Goal: Task Accomplishment & Management: Manage account settings

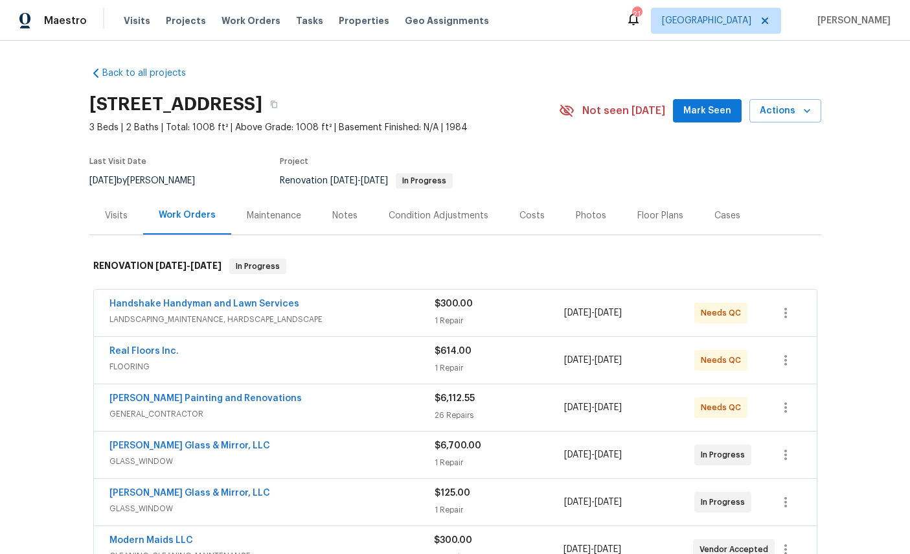
click at [107, 212] on div "Visits" at bounding box center [116, 215] width 23 height 13
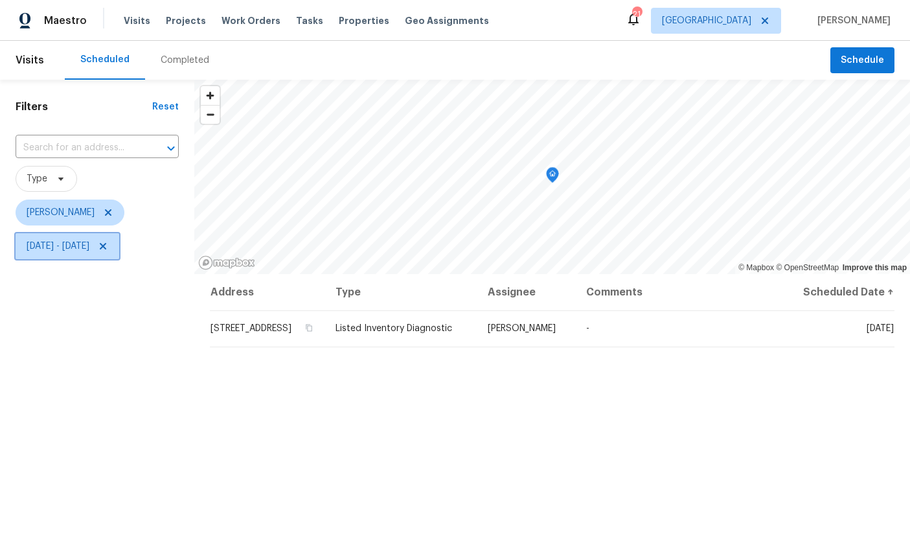
click at [45, 252] on span "[DATE] - [DATE]" at bounding box center [58, 246] width 63 height 13
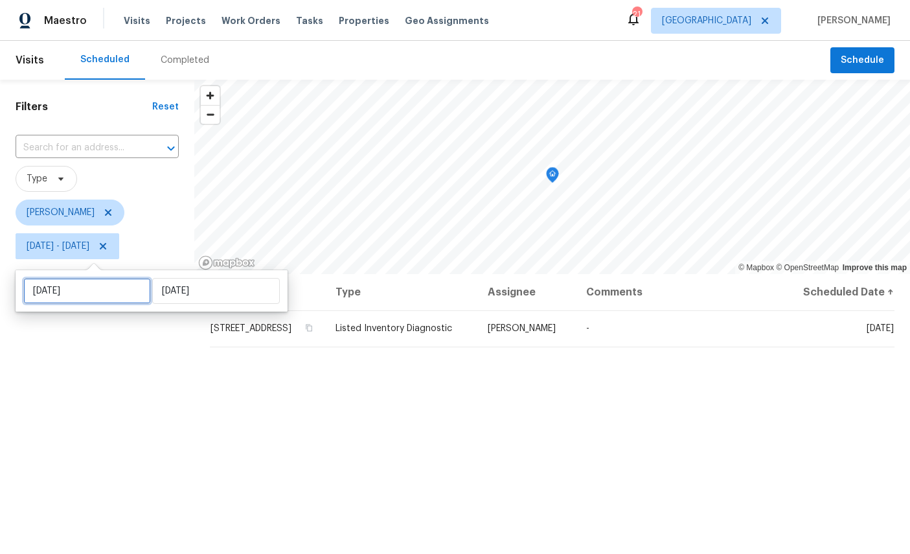
click at [84, 282] on input "[DATE]" at bounding box center [87, 291] width 128 height 26
select select "7"
select select "2025"
select select "8"
select select "2025"
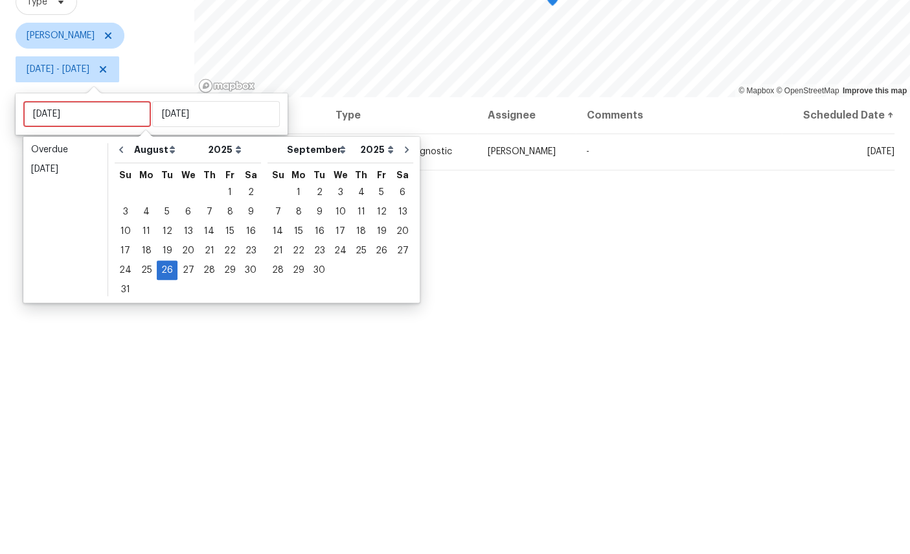
scroll to position [49, 0]
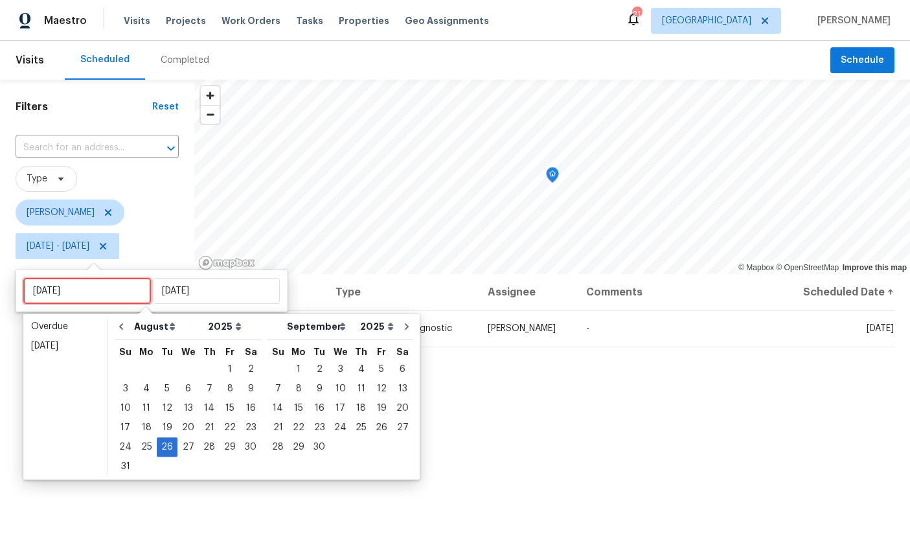
type input "[DATE]"
click at [400, 399] on div "20" at bounding box center [402, 408] width 21 height 18
type input "[DATE]"
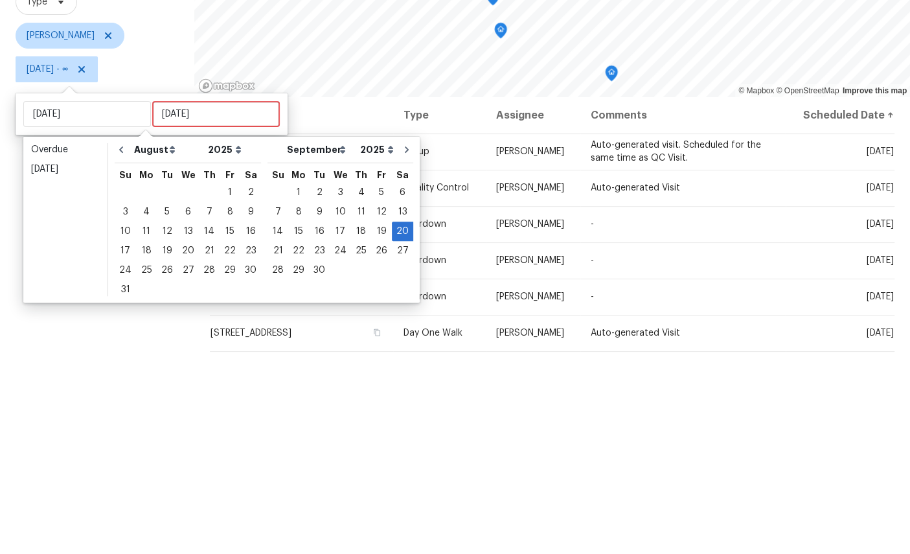
scroll to position [49, 0]
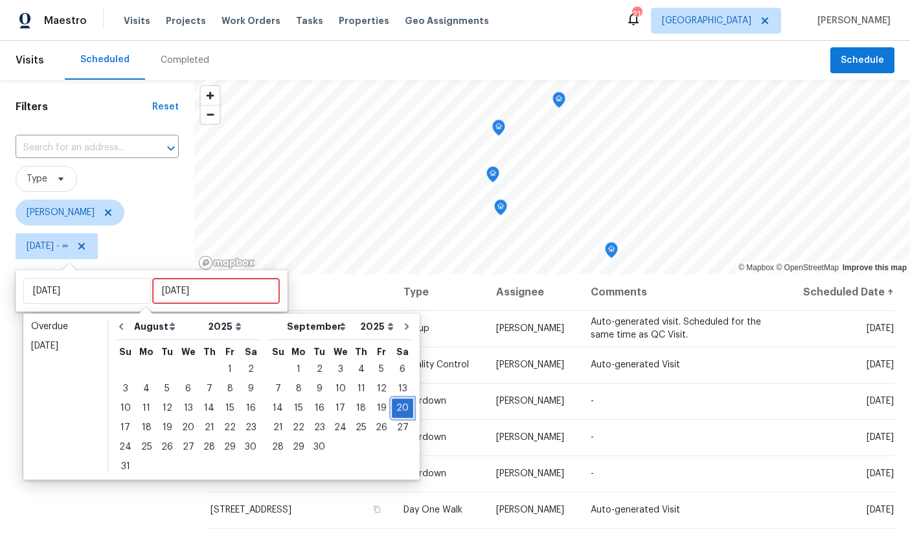
click at [400, 399] on div "20" at bounding box center [402, 408] width 21 height 18
type input "Sat, Sep 20"
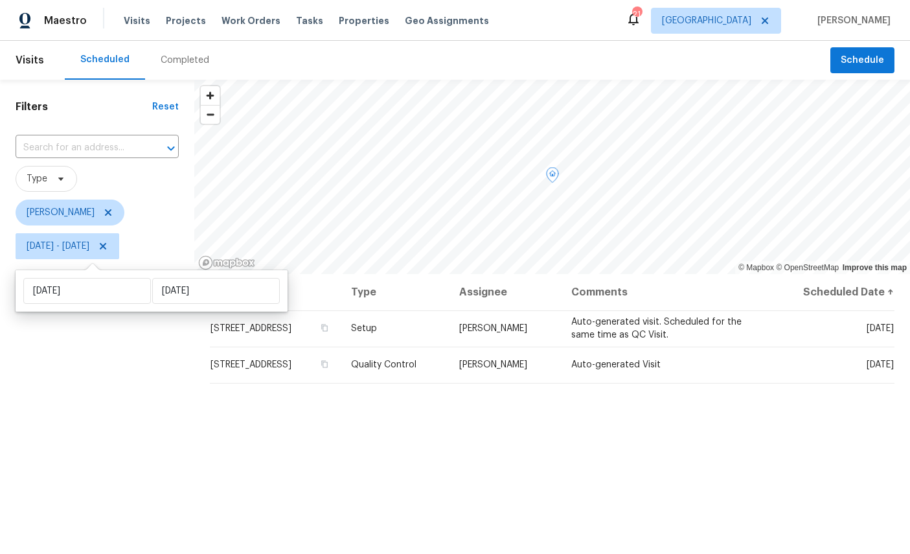
click at [0, 0] on icon at bounding box center [0, 0] width 0 height 0
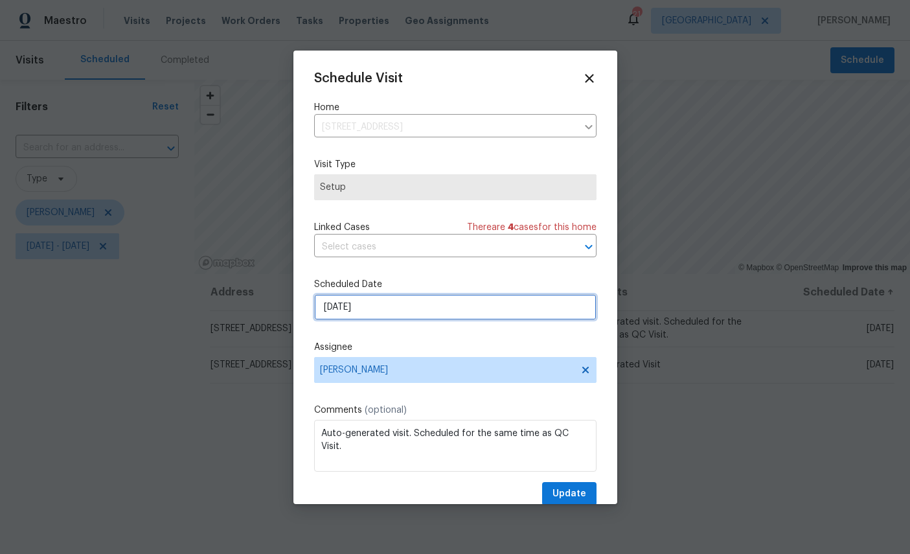
click at [426, 311] on input "9/20/2025" at bounding box center [455, 307] width 282 height 26
select select "8"
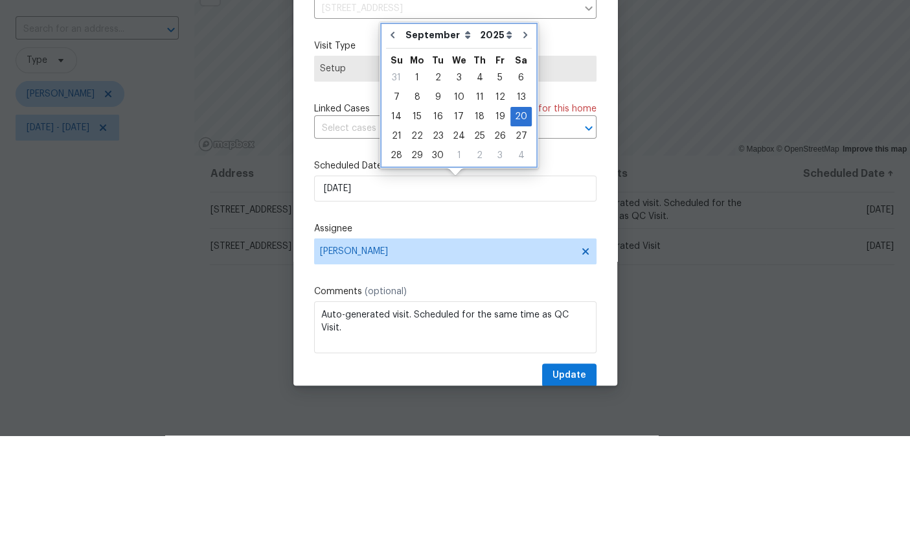
click at [390, 141] on button "Go to previous month" at bounding box center [392, 154] width 19 height 26
type input "[DATE]"
select select "7"
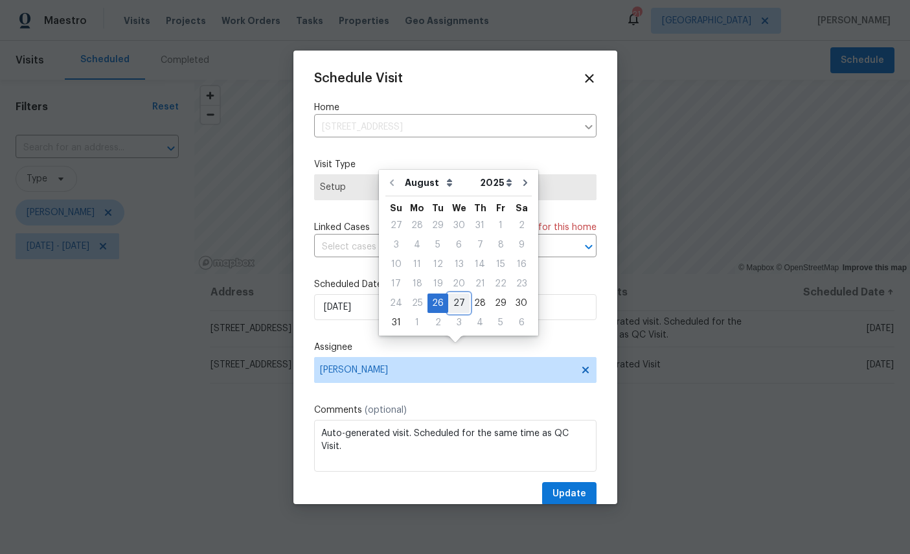
click at [458, 294] on div "27" at bounding box center [458, 303] width 21 height 18
type input "8/27/2025"
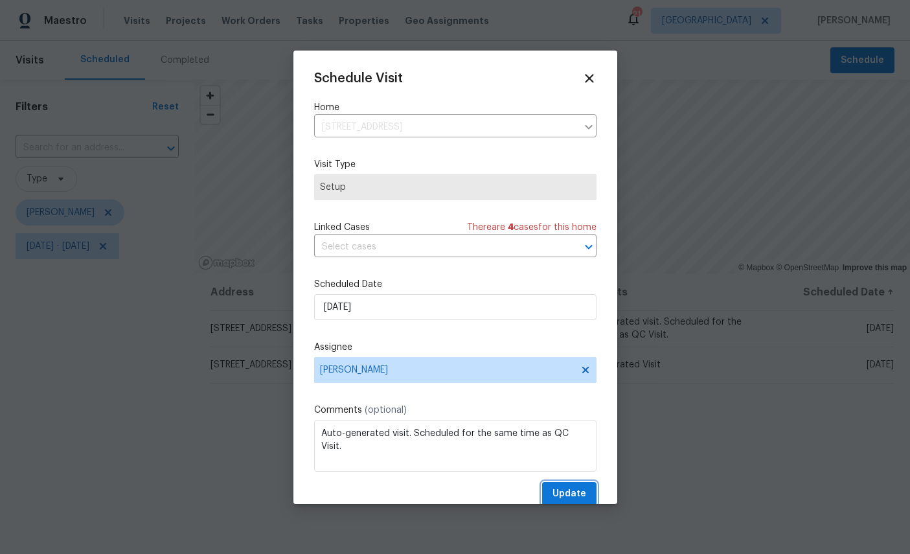
click at [566, 492] on span "Update" at bounding box center [569, 494] width 34 height 16
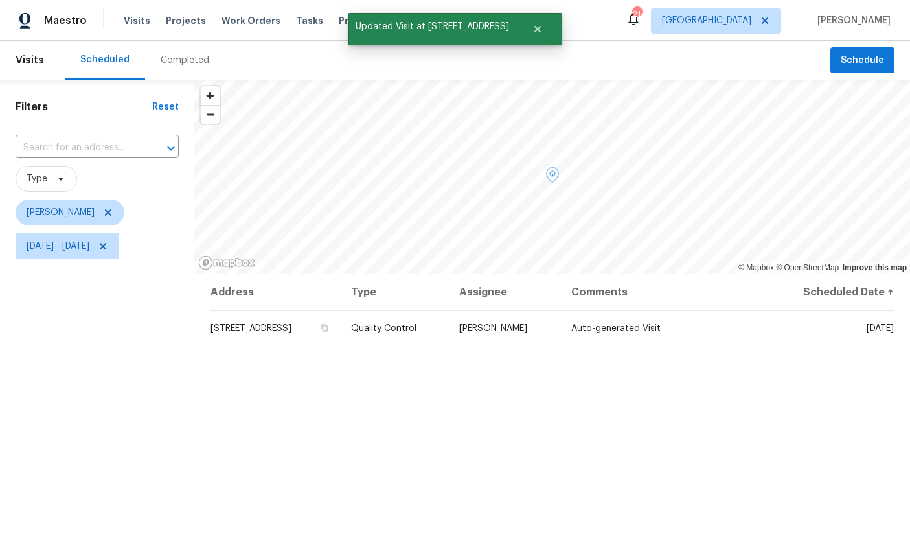
click at [0, 0] on icon at bounding box center [0, 0] width 0 height 0
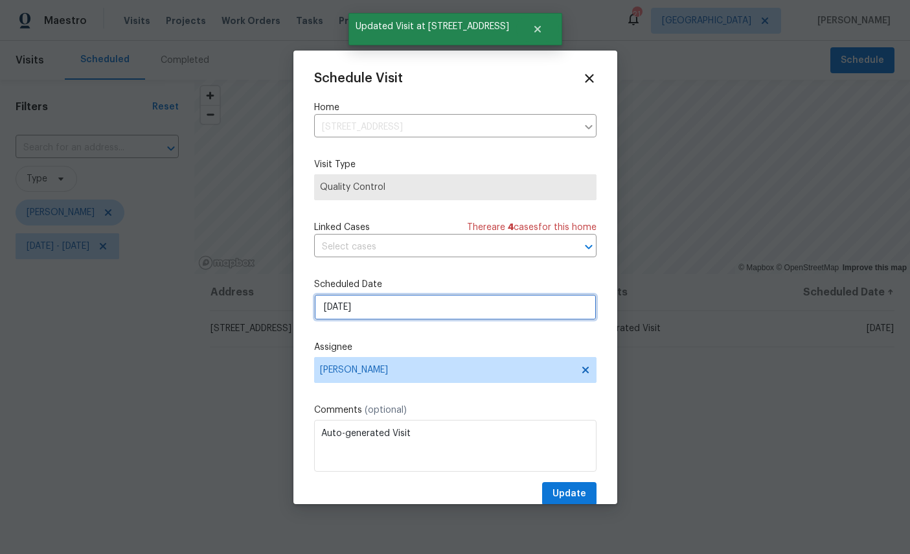
click at [408, 304] on input "9/20/2025" at bounding box center [455, 307] width 282 height 26
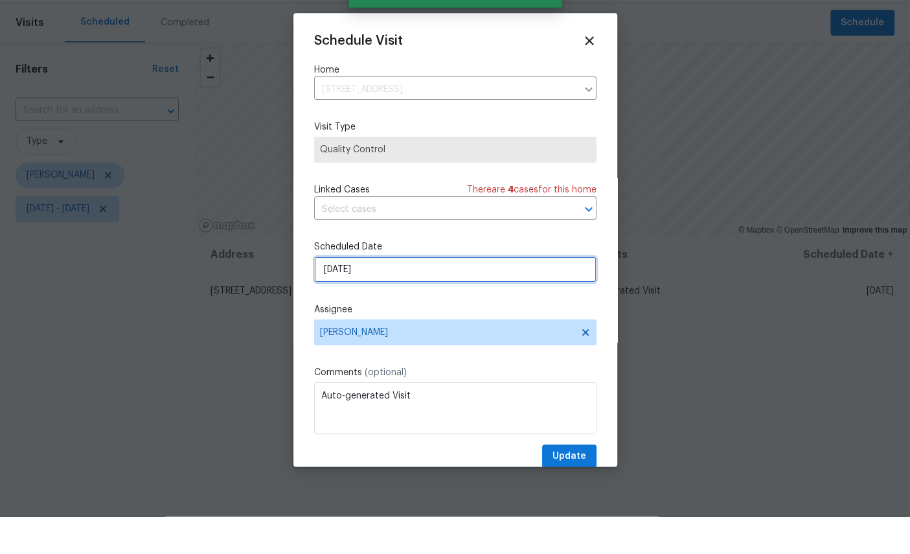
select select "8"
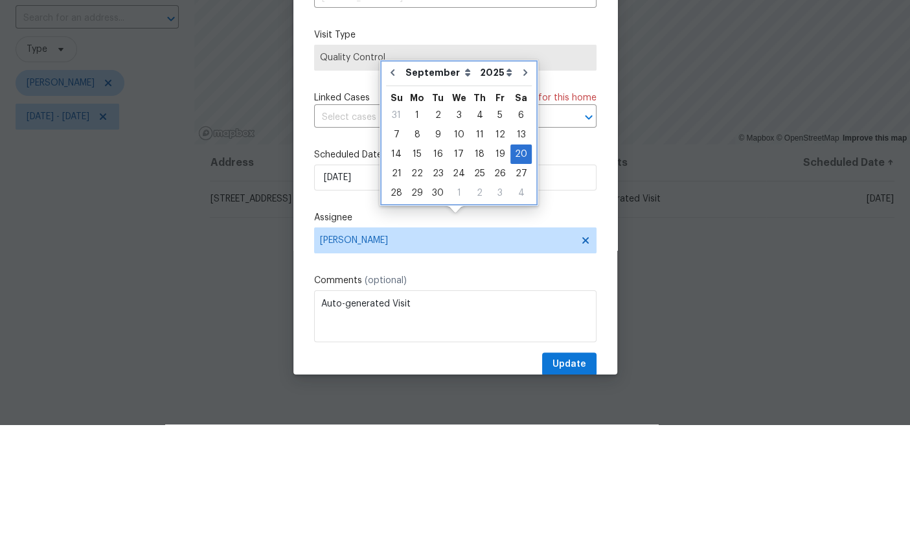
click at [389, 197] on icon "Go to previous month" at bounding box center [392, 202] width 10 height 10
type input "[DATE]"
select select "7"
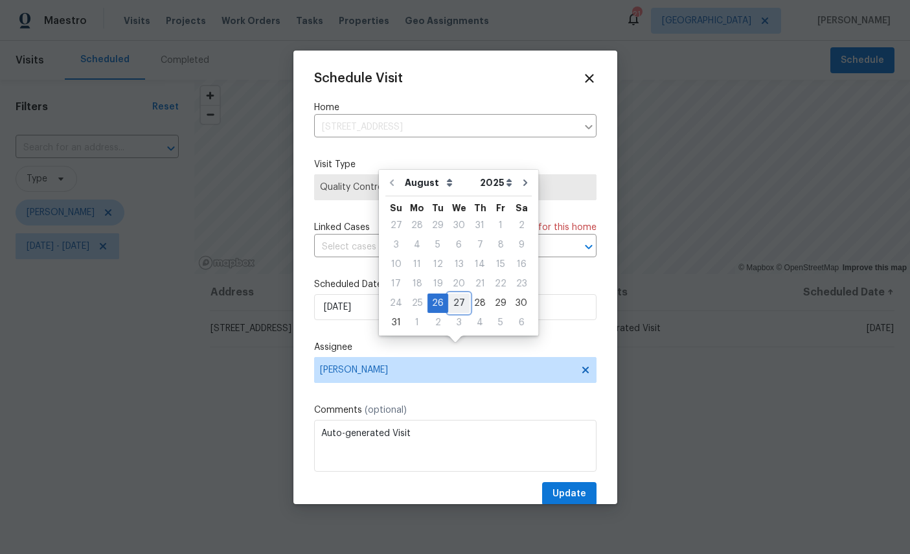
click at [457, 294] on div "27" at bounding box center [458, 303] width 21 height 18
type input "8/27/2025"
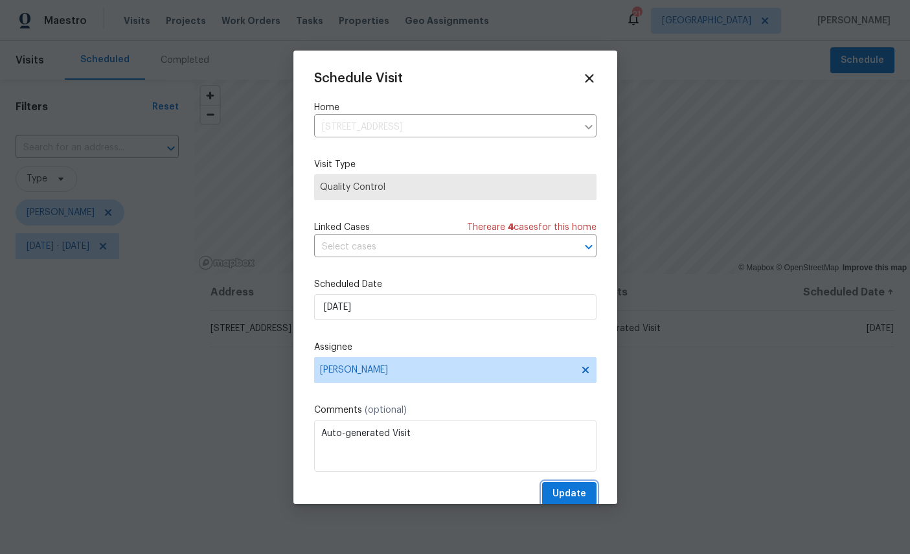
click at [575, 495] on span "Update" at bounding box center [569, 494] width 34 height 16
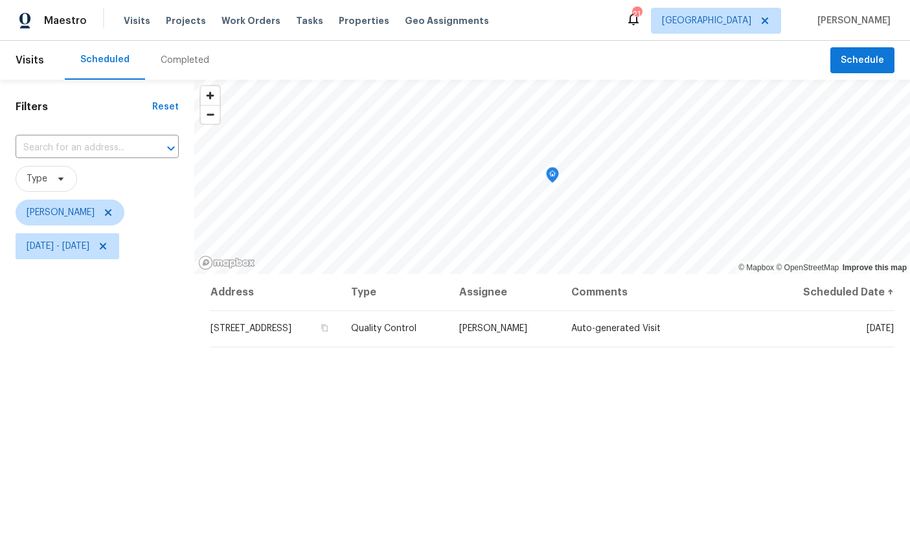
scroll to position [0, 0]
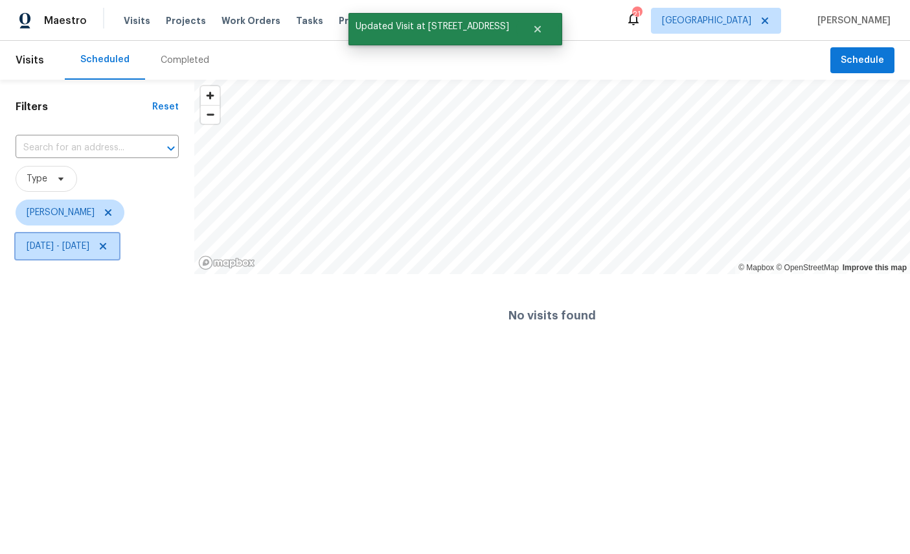
click at [58, 253] on span "Sat, Sep 20 - Sat, Sep 20" at bounding box center [58, 246] width 63 height 13
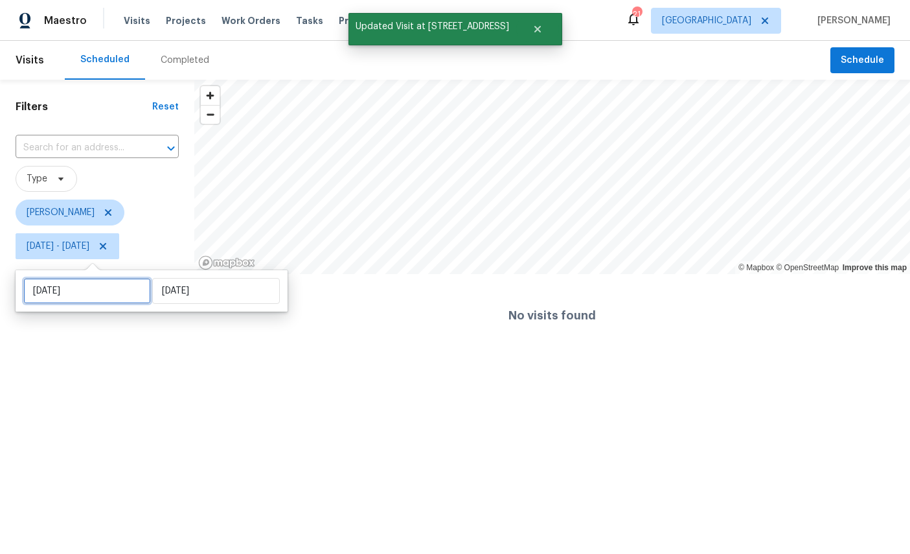
click at [80, 291] on input "Sat, Sep 20" at bounding box center [87, 291] width 128 height 26
select select "8"
select select "2025"
select select "9"
select select "2025"
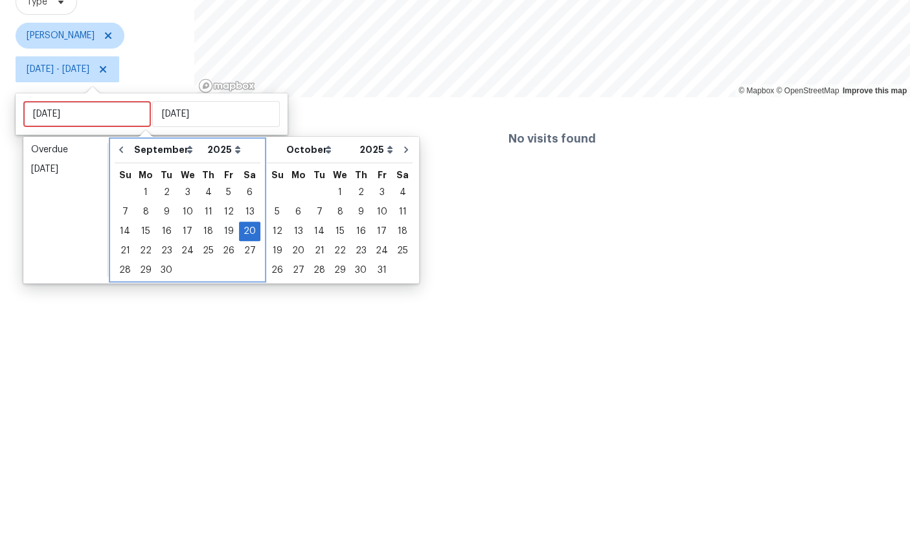
click at [126, 313] on button "Go to previous month" at bounding box center [120, 326] width 19 height 26
select select "7"
select select "8"
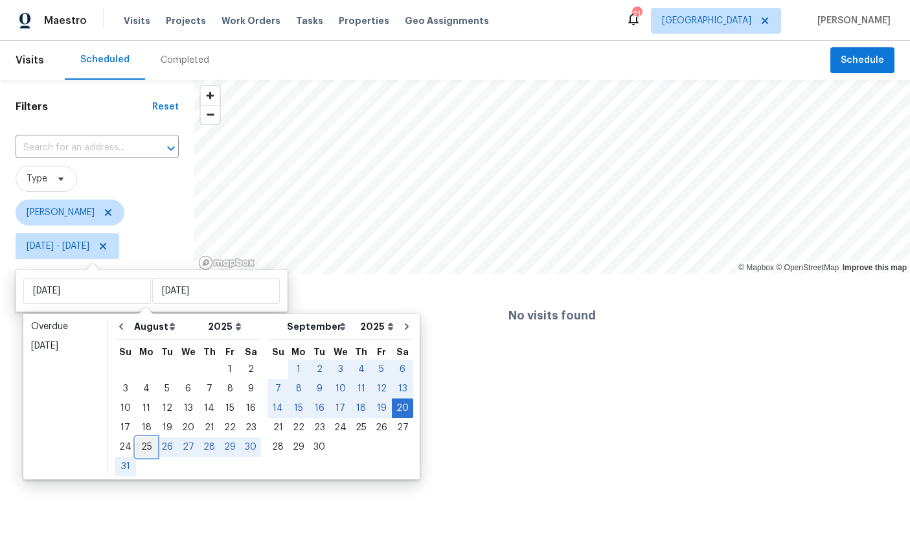
click at [151, 449] on div "25" at bounding box center [146, 447] width 21 height 18
type input "Mon, Aug 25"
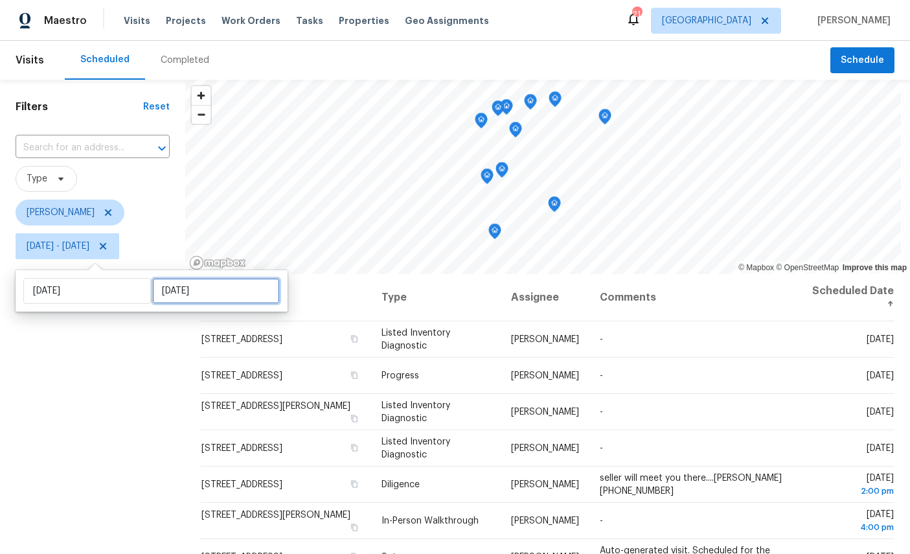
click at [197, 283] on input "Sat, Sep 20" at bounding box center [216, 291] width 128 height 26
select select "7"
select select "2025"
select select "8"
select select "2025"
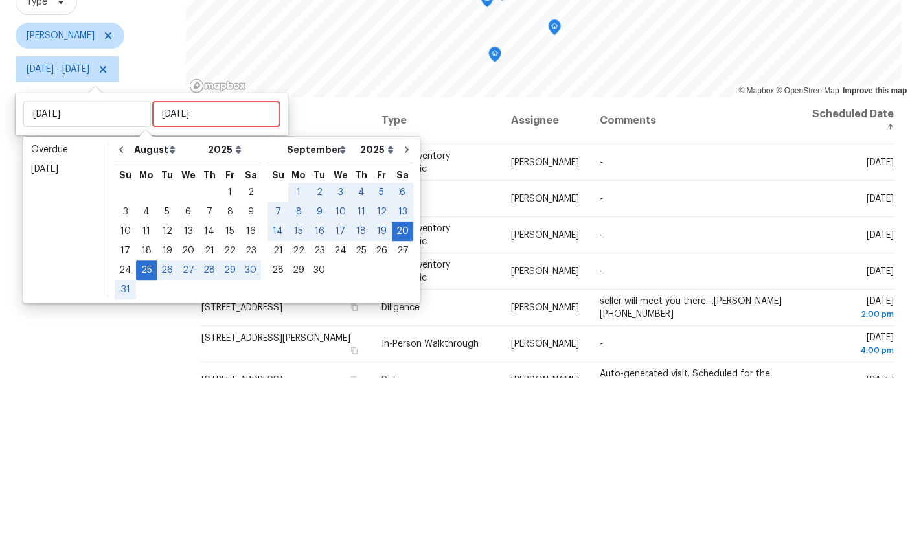
scroll to position [49, 0]
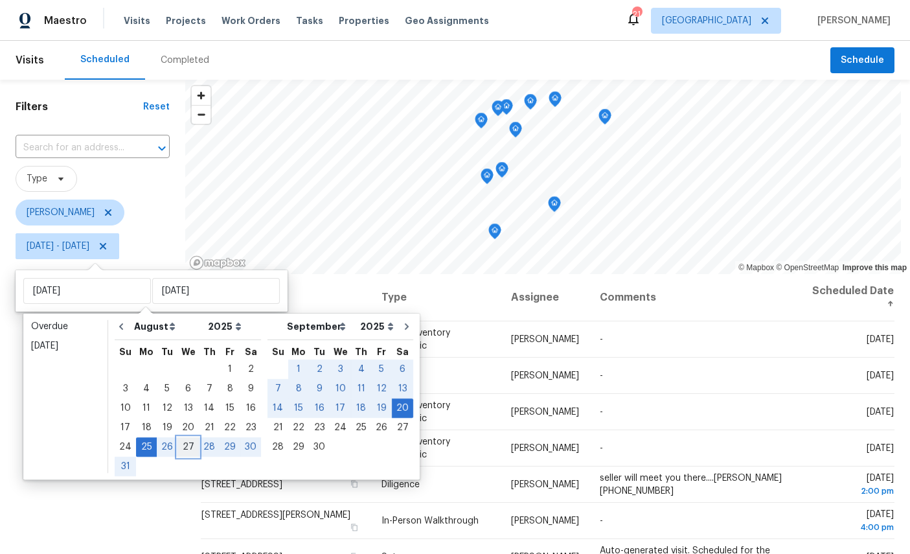
click at [190, 438] on div "27" at bounding box center [187, 447] width 21 height 18
type input "Wed, Aug 27"
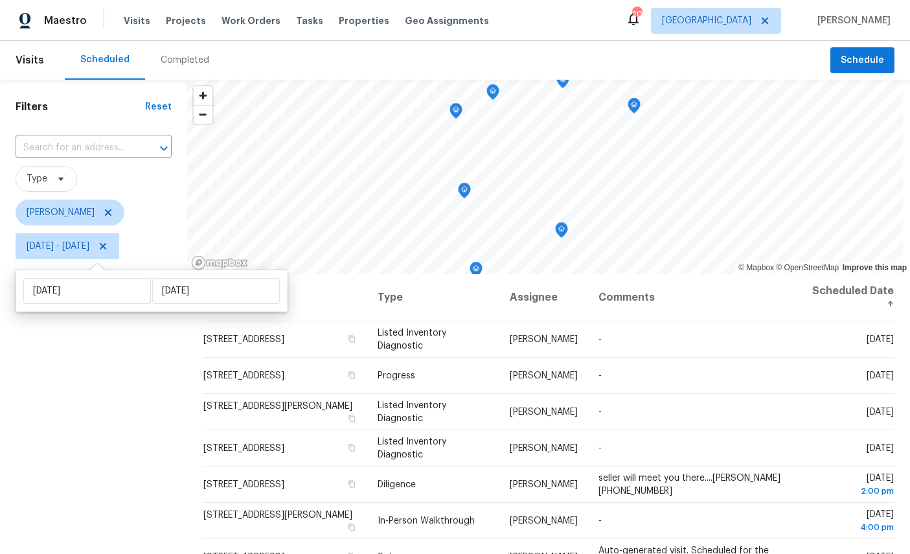
click at [135, 437] on div "Filters Reset ​ Type William Sparks Mon, Aug 25 - Wed, Aug 27" at bounding box center [93, 398] width 187 height 637
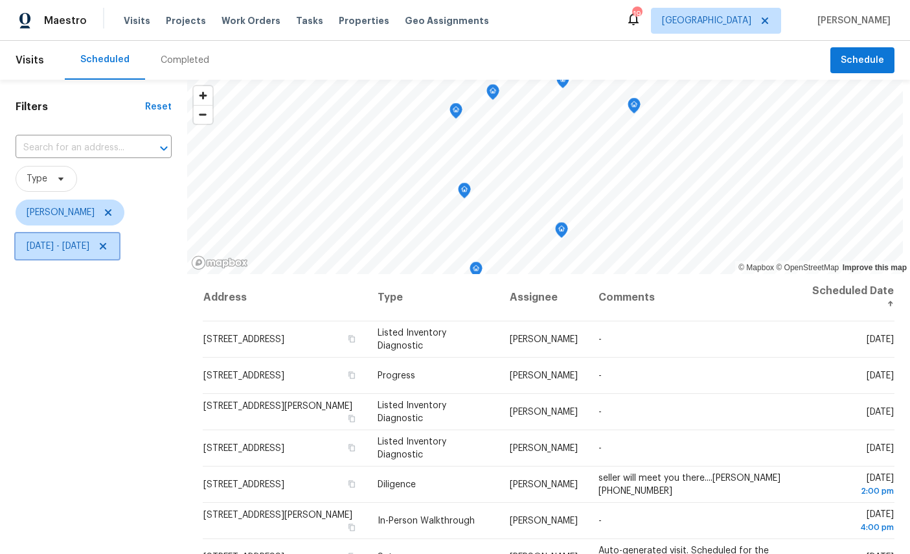
click at [65, 249] on span "Mon, Aug 25 - Wed, Aug 27" at bounding box center [58, 246] width 63 height 13
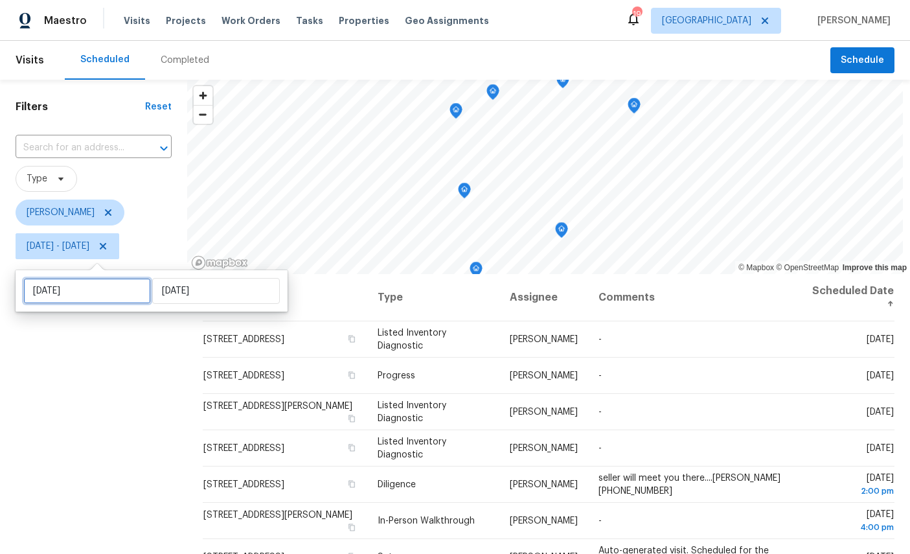
click at [92, 295] on input "Mon, Aug 25" at bounding box center [87, 291] width 128 height 26
select select "7"
select select "2025"
select select "8"
select select "2025"
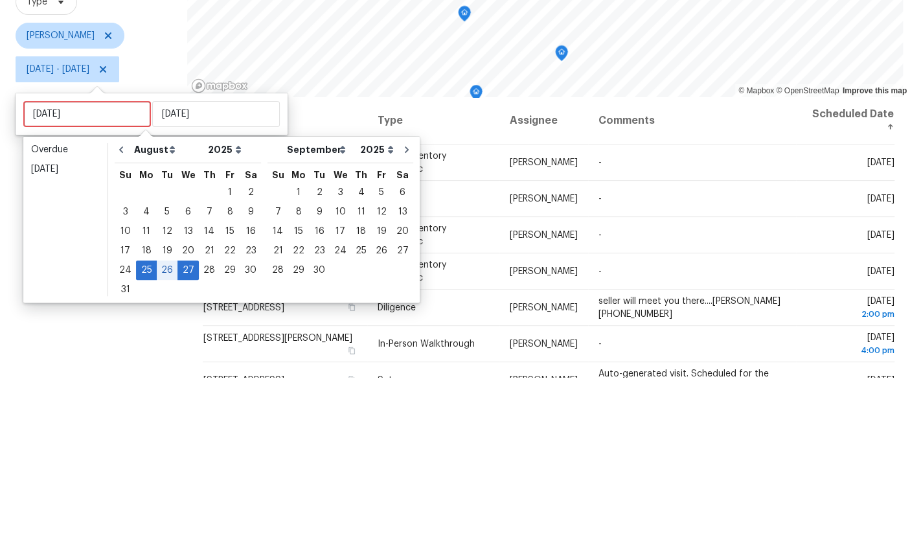
scroll to position [49, 0]
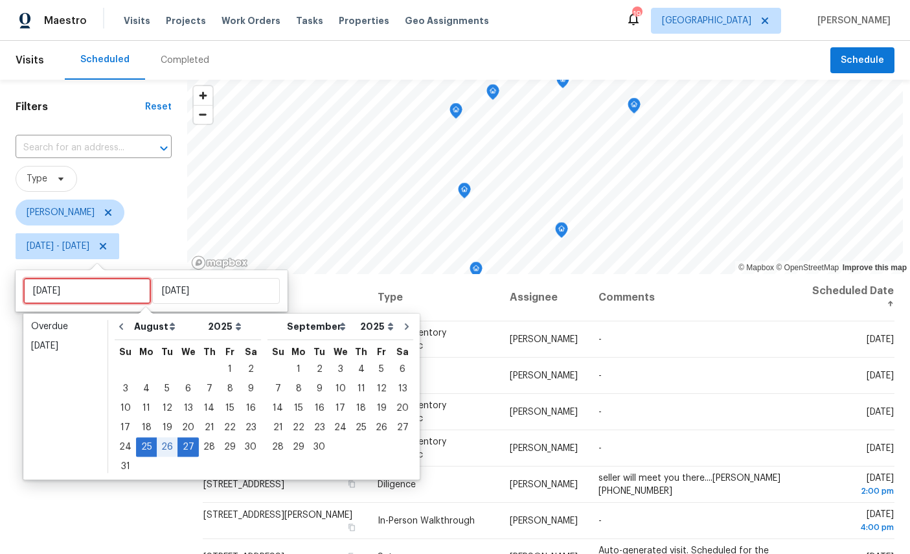
type input "Fri, Aug 29"
click at [226, 438] on div "29" at bounding box center [230, 447] width 21 height 18
type input "Fri, Aug 29"
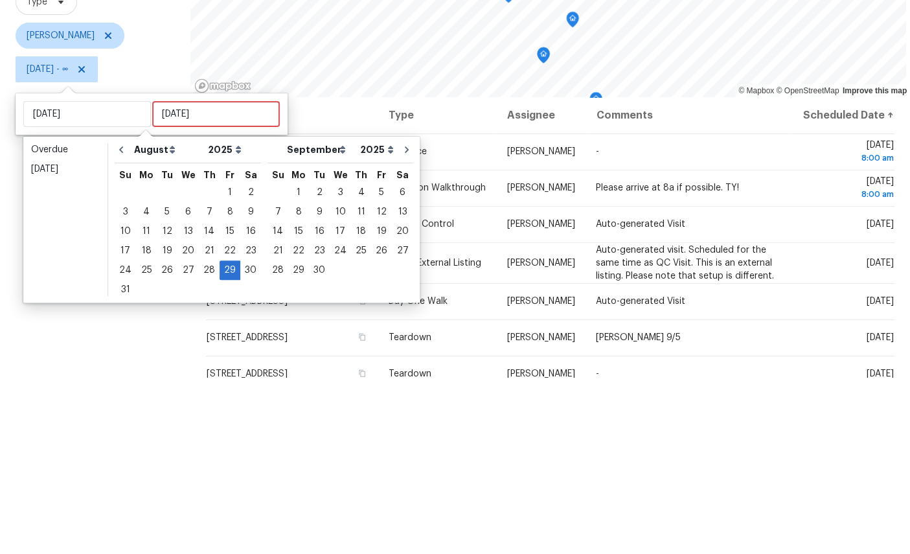
scroll to position [49, 0]
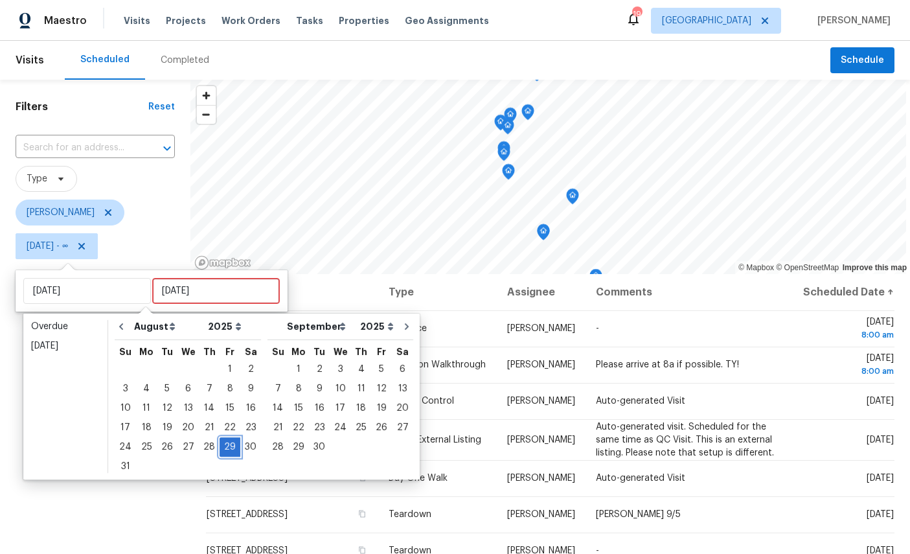
click at [229, 438] on div "29" at bounding box center [230, 447] width 21 height 18
type input "Fri, Aug 29"
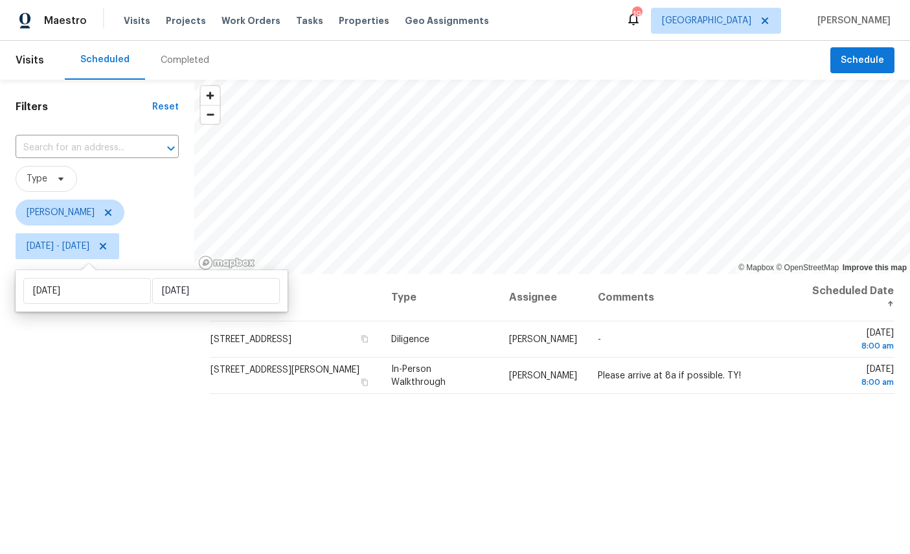
click at [53, 416] on div "Filters Reset ​ Type William Sparks Fri, Aug 29 - Fri, Aug 29" at bounding box center [97, 398] width 194 height 637
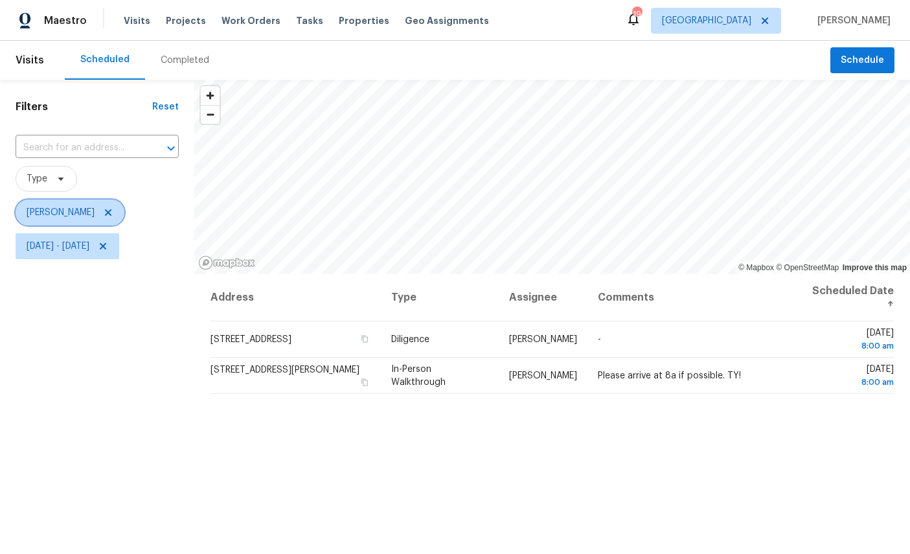
click at [64, 210] on span "[PERSON_NAME]" at bounding box center [61, 212] width 68 height 13
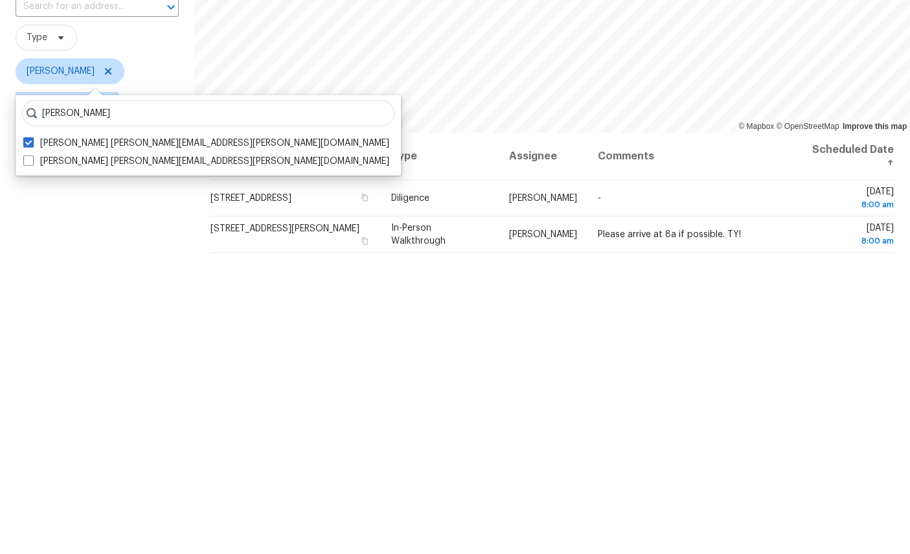
type input "[PERSON_NAME]"
click at [87, 296] on label "Melissa Mossbrooks melissa.mossbrooks@opendoor.com" at bounding box center [206, 302] width 366 height 13
click at [32, 296] on input "Melissa Mossbrooks melissa.mossbrooks@opendoor.com" at bounding box center [27, 300] width 8 height 8
checkbox input "true"
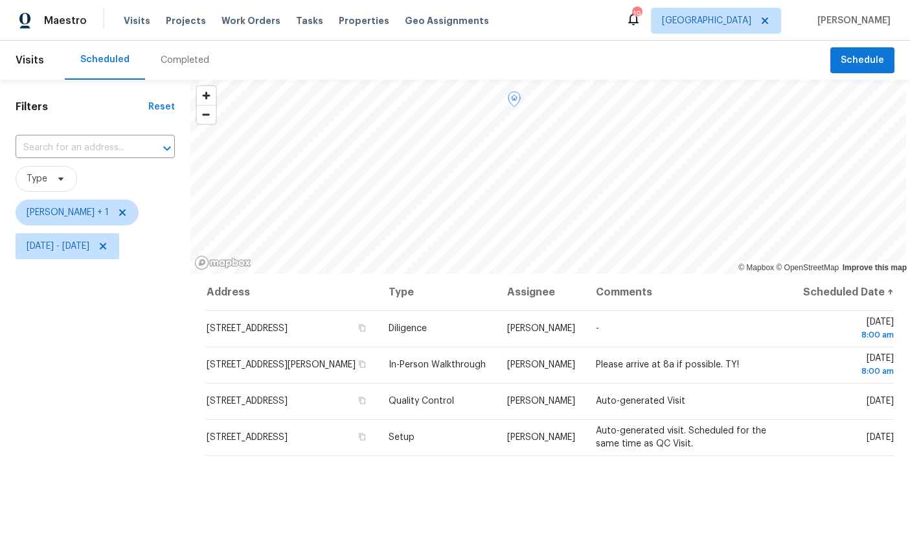
click at [0, 0] on icon at bounding box center [0, 0] width 0 height 0
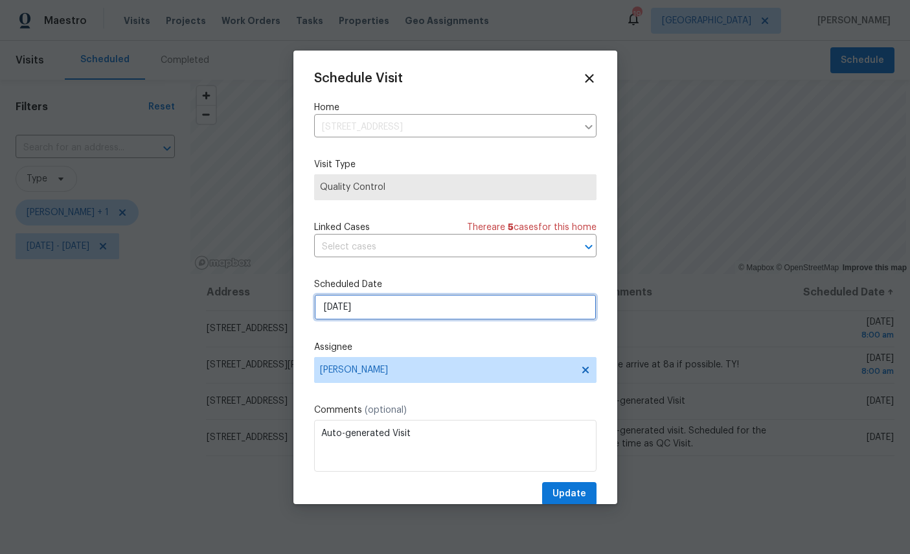
click at [460, 306] on input "[DATE]" at bounding box center [455, 307] width 282 height 26
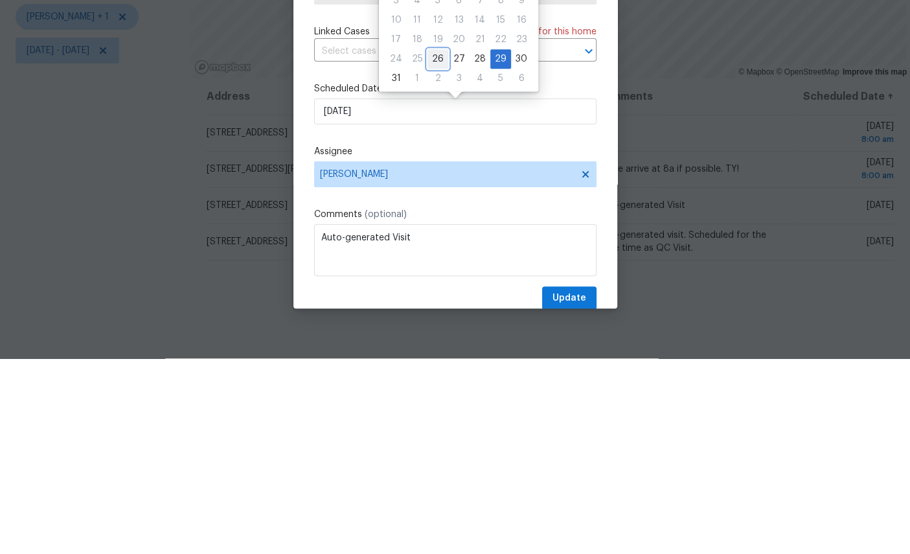
click at [440, 245] on div "26" at bounding box center [437, 254] width 21 height 18
type input "[DATE]"
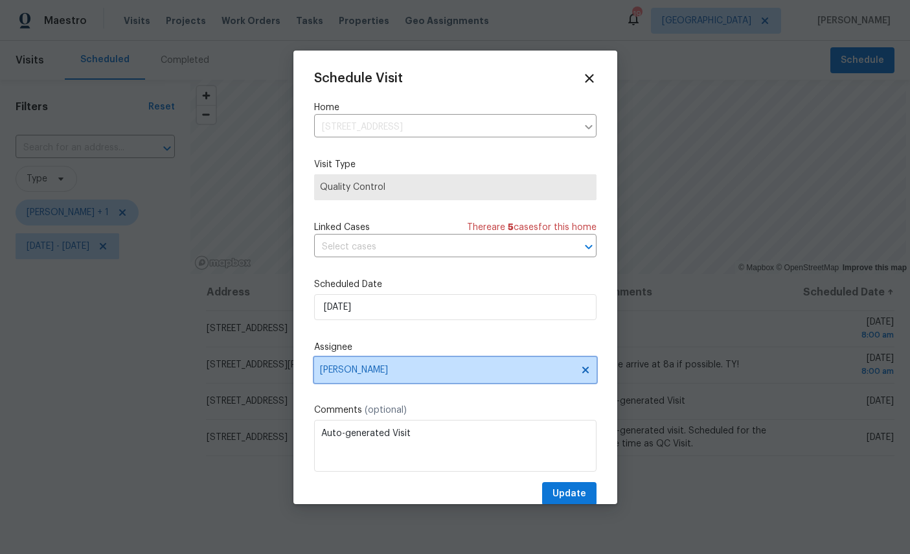
click at [482, 369] on span "[PERSON_NAME]" at bounding box center [447, 370] width 254 height 10
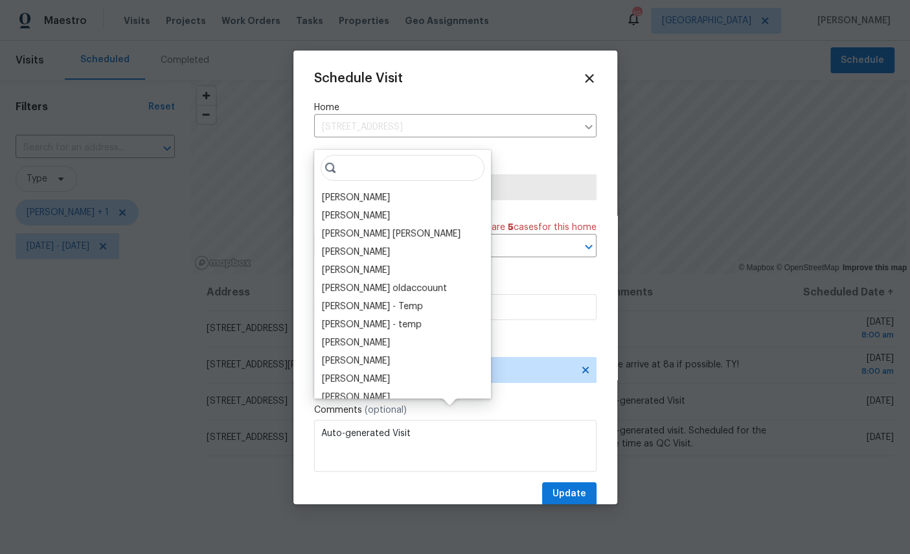
click at [360, 191] on div "[PERSON_NAME]" at bounding box center [356, 197] width 68 height 13
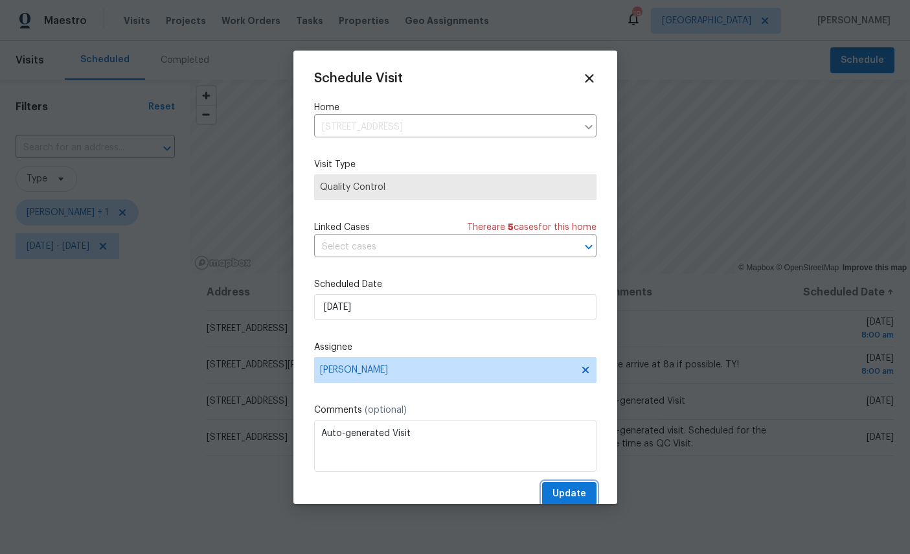
click at [568, 494] on span "Update" at bounding box center [569, 494] width 34 height 16
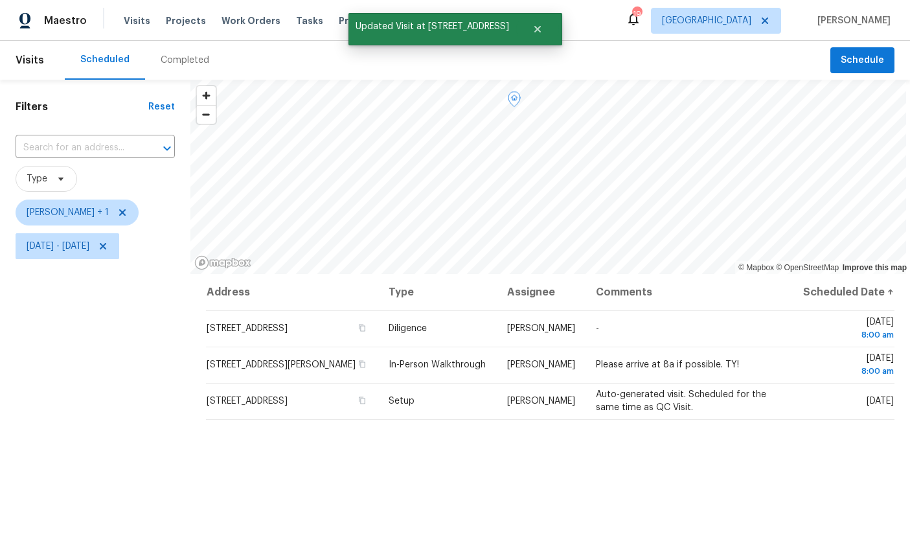
click at [0, 0] on icon at bounding box center [0, 0] width 0 height 0
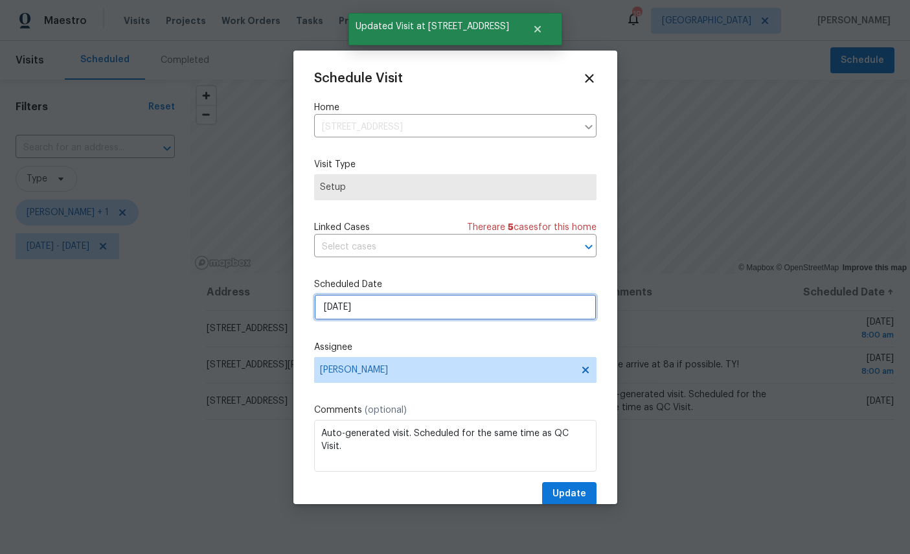
click at [459, 302] on input "[DATE]" at bounding box center [455, 307] width 282 height 26
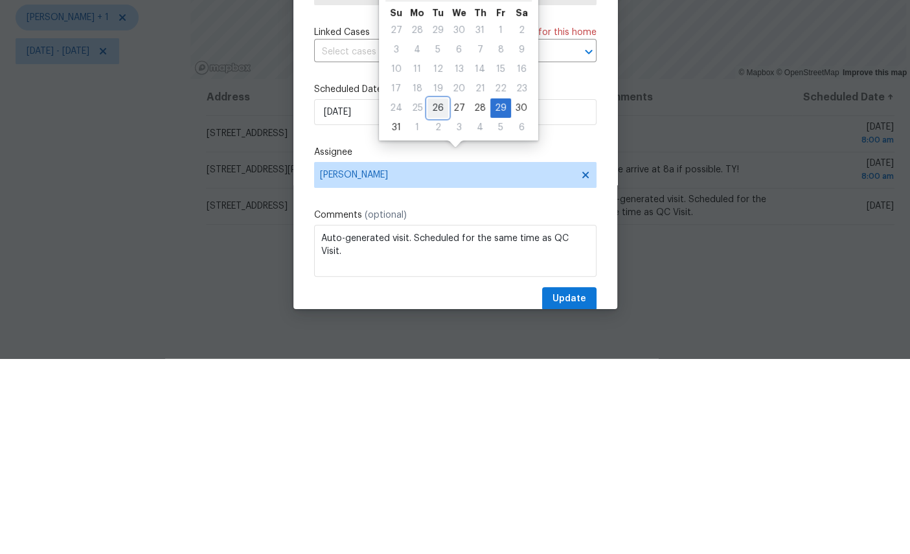
click at [439, 294] on div "26" at bounding box center [437, 303] width 21 height 18
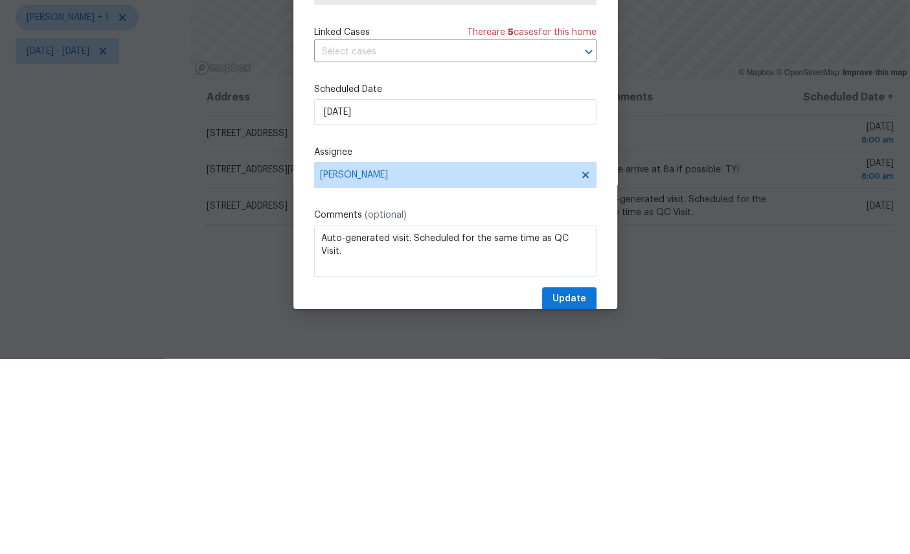
type input "[DATE]"
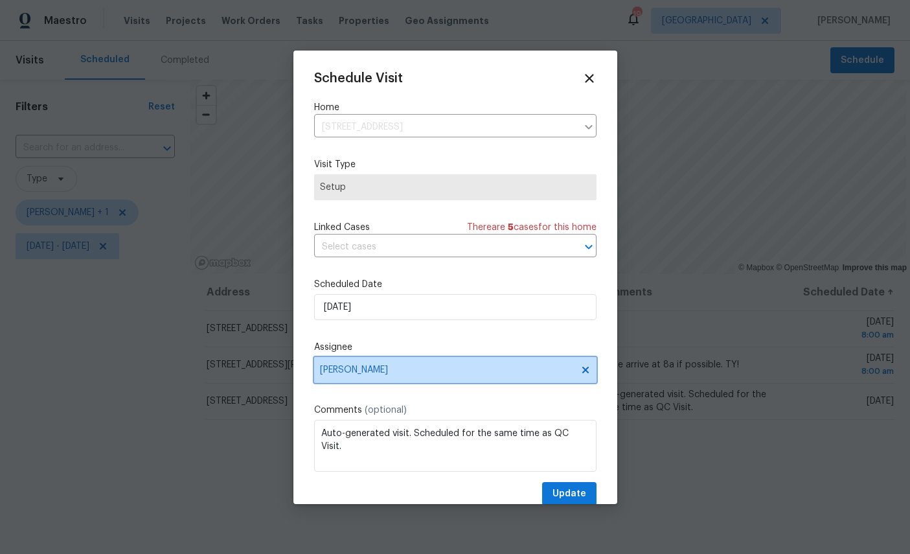
click at [473, 363] on span "[PERSON_NAME]" at bounding box center [455, 370] width 282 height 26
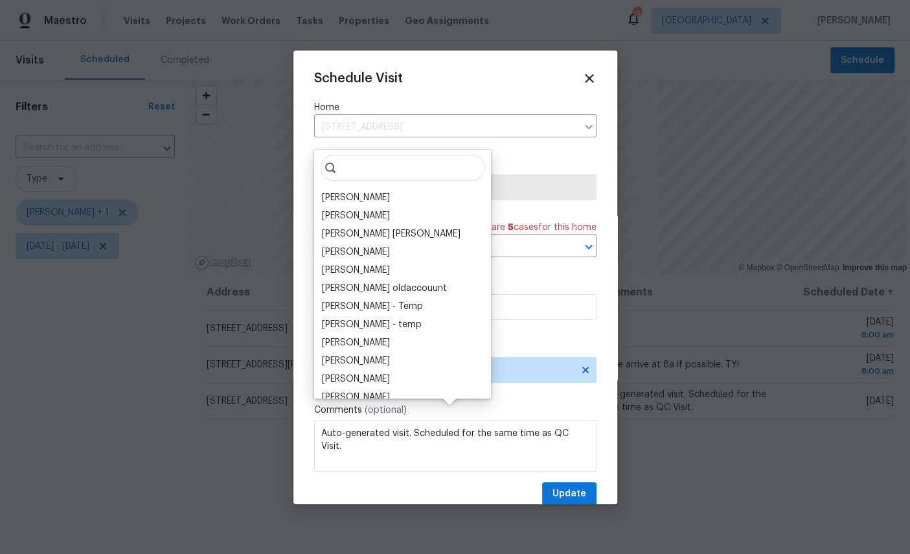
click at [359, 191] on div "[PERSON_NAME]" at bounding box center [356, 197] width 68 height 13
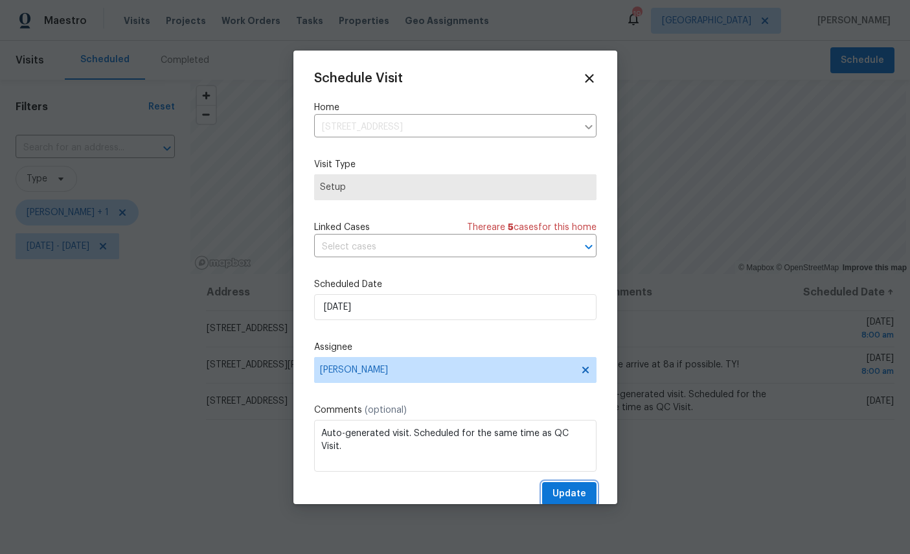
click at [571, 492] on span "Update" at bounding box center [569, 494] width 34 height 16
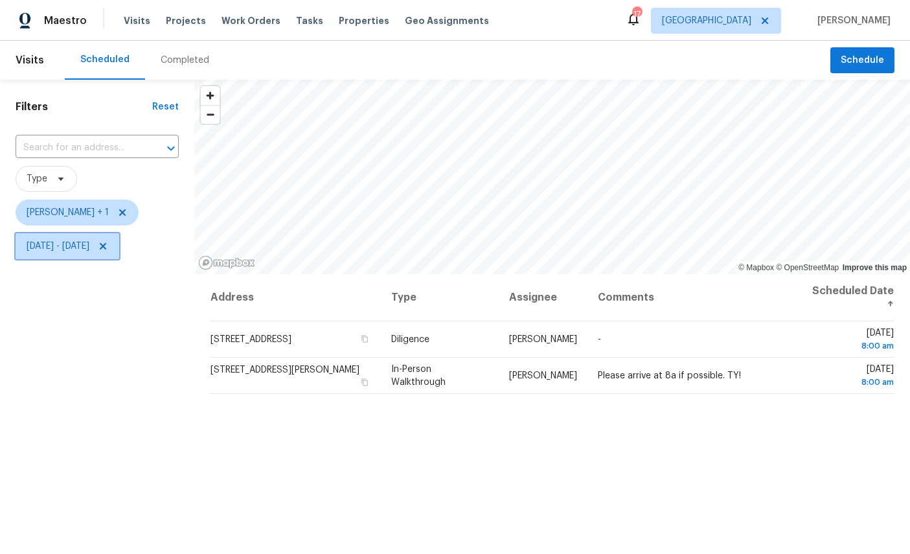
click at [41, 233] on span "Fri, Aug 29 - Fri, Aug 29" at bounding box center [68, 246] width 104 height 26
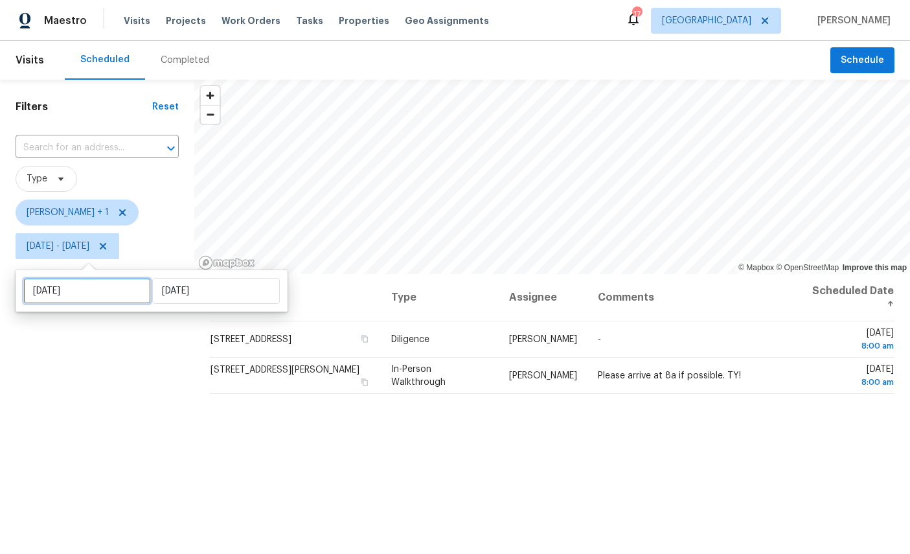
click at [46, 278] on input "Fri, Aug 29" at bounding box center [87, 291] width 128 height 26
select select "7"
select select "2025"
select select "8"
select select "2025"
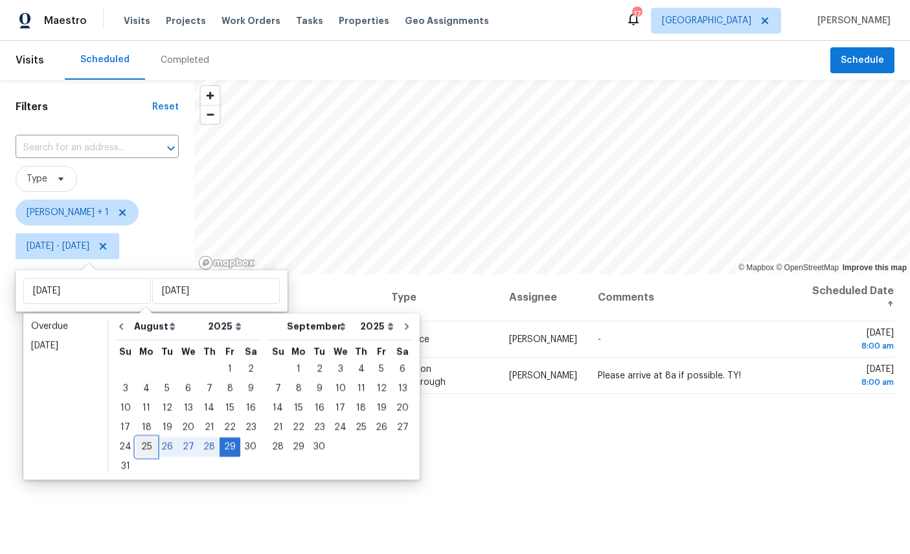
click at [144, 438] on div "25" at bounding box center [146, 447] width 21 height 18
type input "Mon, Aug 25"
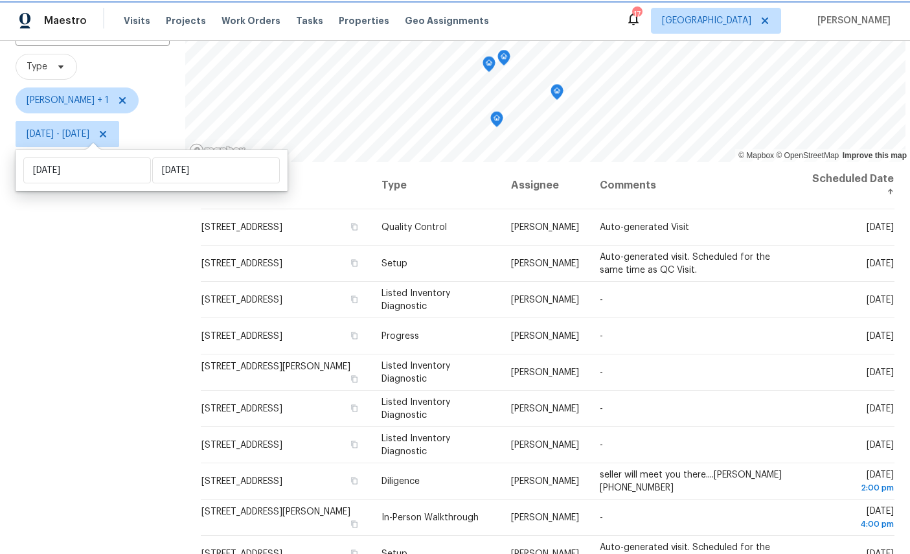
scroll to position [111, 0]
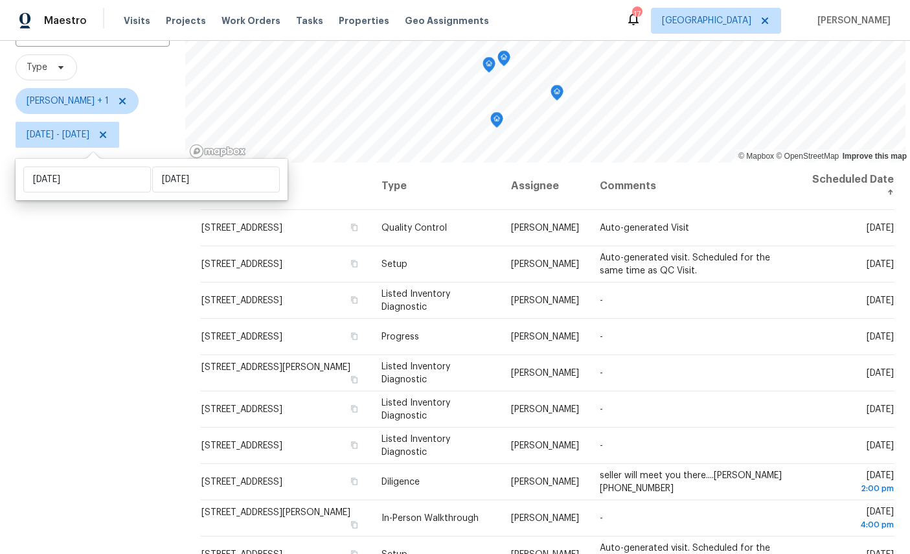
click at [0, 0] on icon at bounding box center [0, 0] width 0 height 0
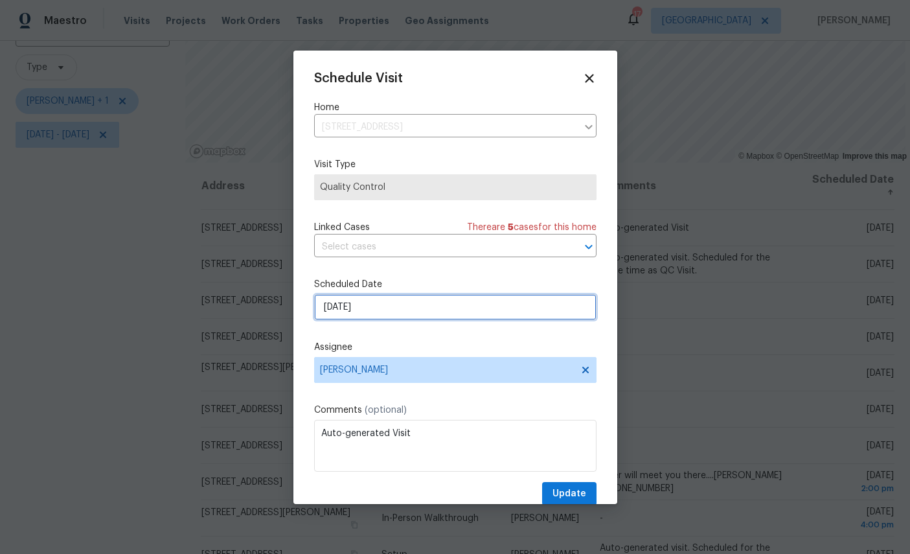
click at [449, 312] on input "[DATE]" at bounding box center [455, 307] width 282 height 26
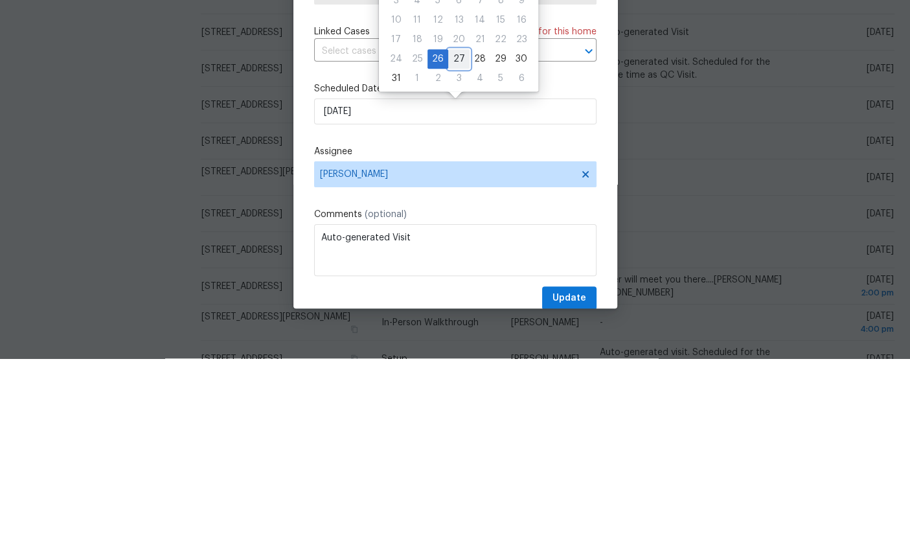
click at [453, 245] on div "27" at bounding box center [458, 254] width 21 height 18
type input "8/27/2025"
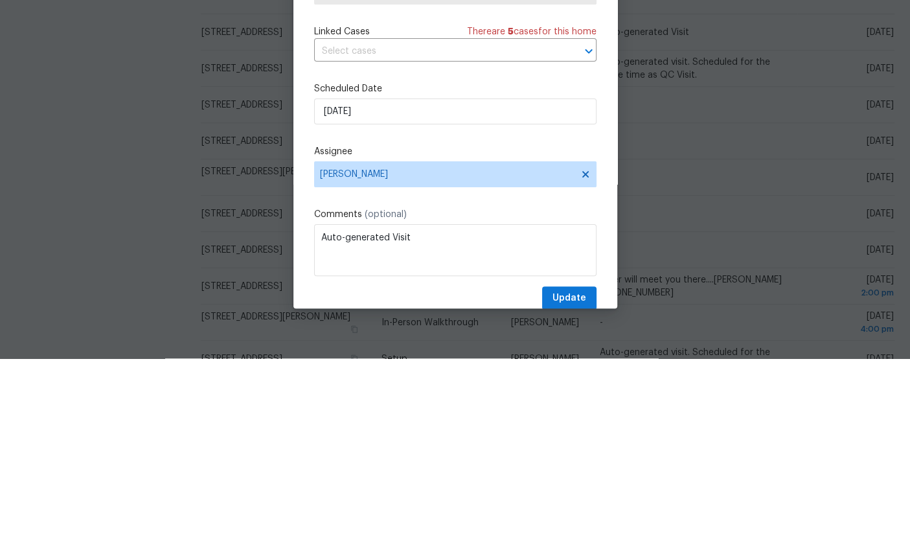
scroll to position [49, 0]
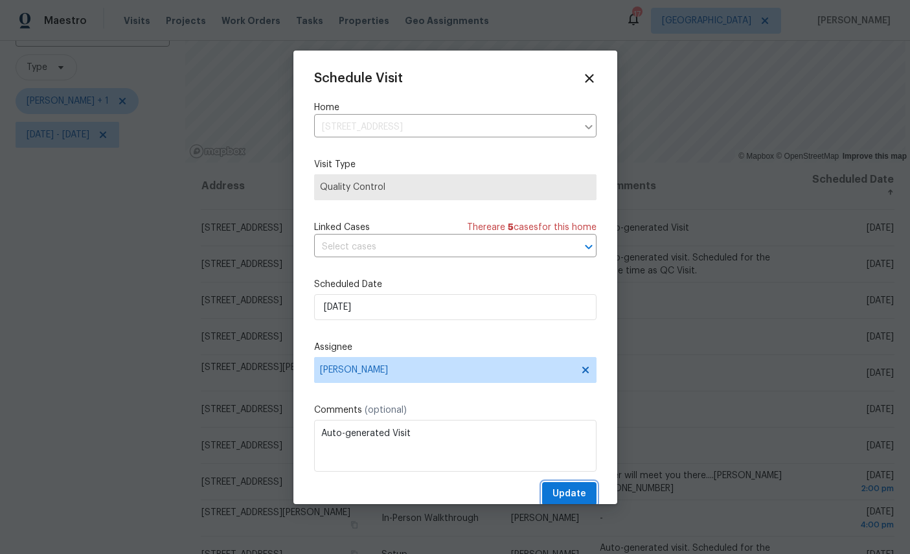
click at [574, 490] on span "Update" at bounding box center [569, 494] width 34 height 16
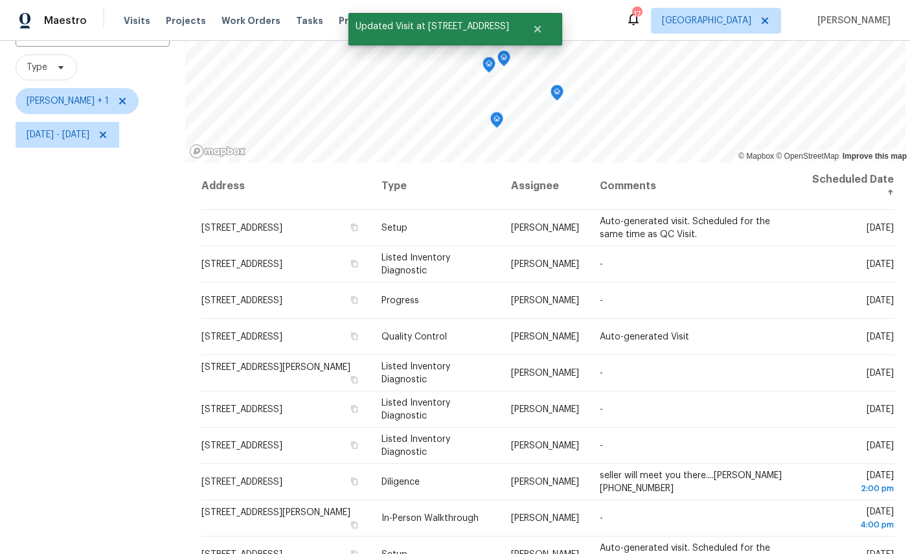
click at [0, 0] on icon at bounding box center [0, 0] width 0 height 0
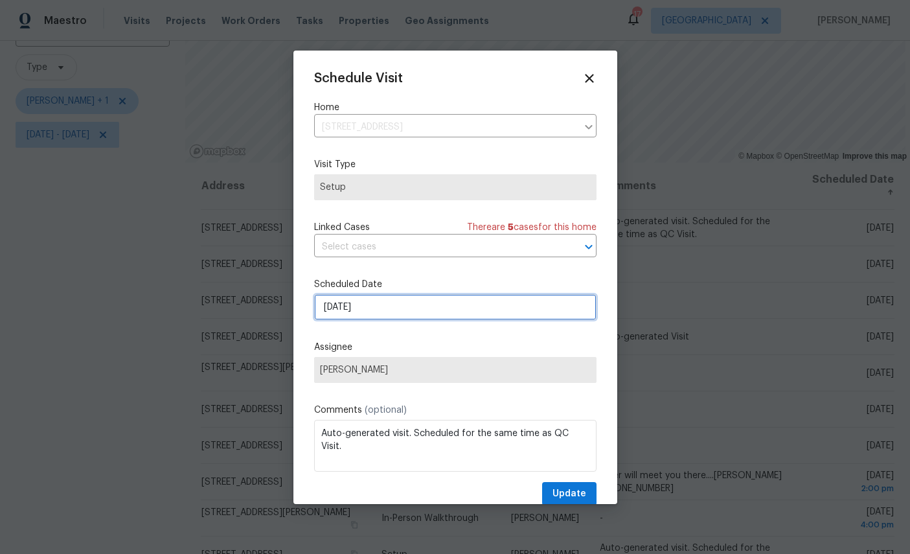
click at [431, 308] on input "[DATE]" at bounding box center [455, 307] width 282 height 26
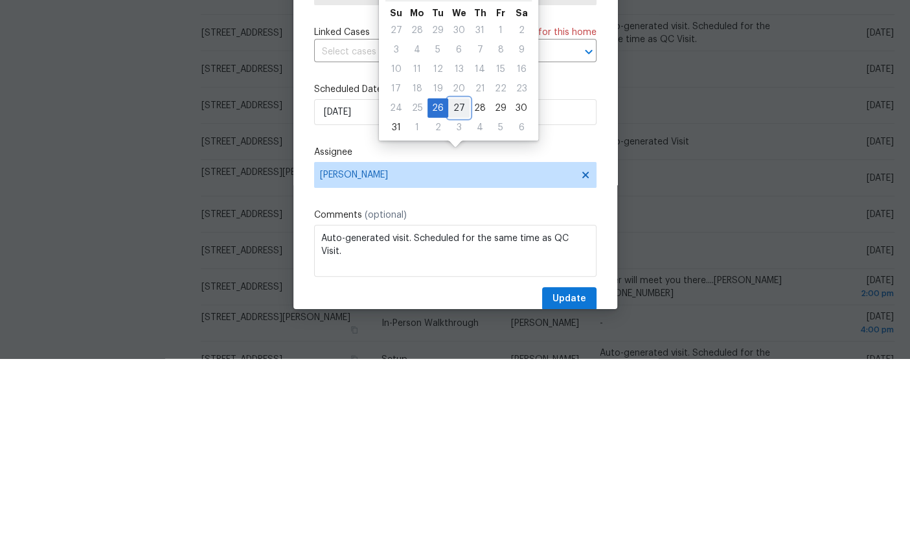
click at [455, 294] on div "27" at bounding box center [458, 303] width 21 height 18
type input "8/27/2025"
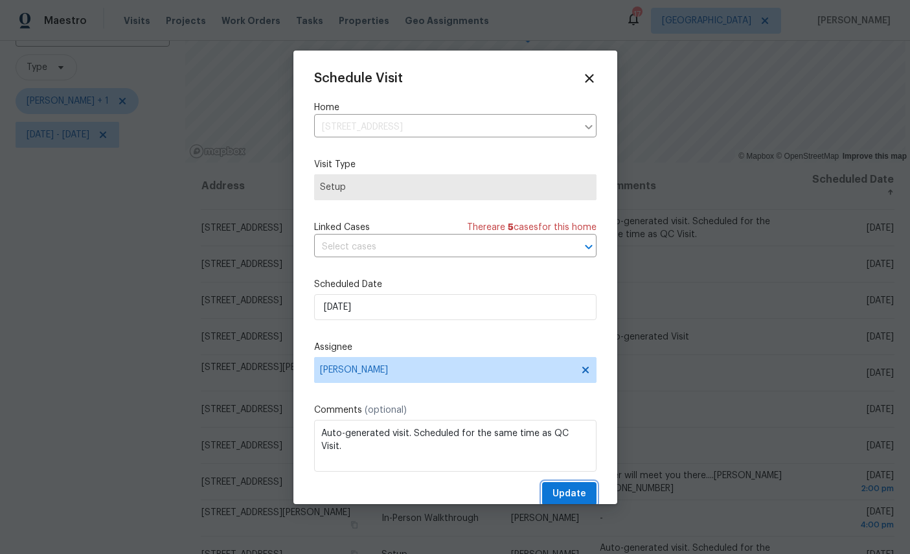
click at [572, 499] on span "Update" at bounding box center [569, 494] width 34 height 16
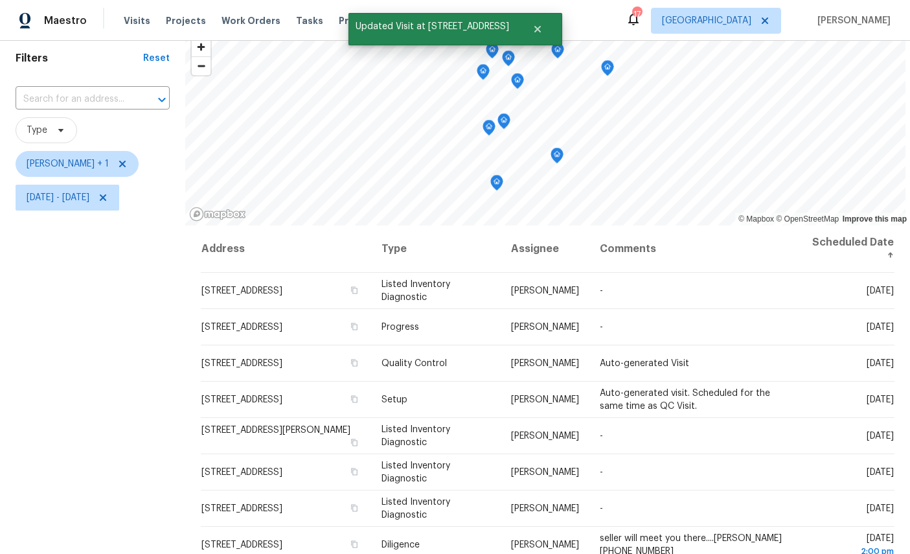
scroll to position [40, 0]
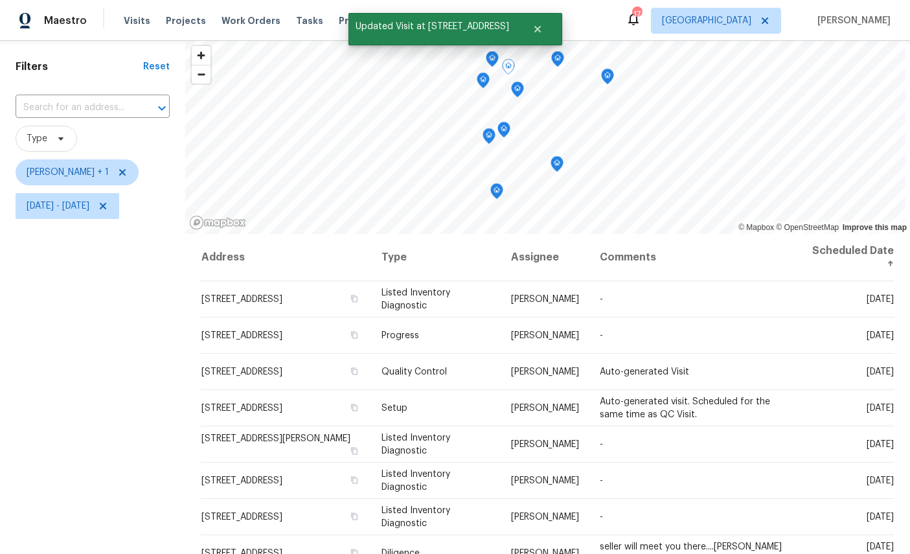
click at [0, 0] on icon at bounding box center [0, 0] width 0 height 0
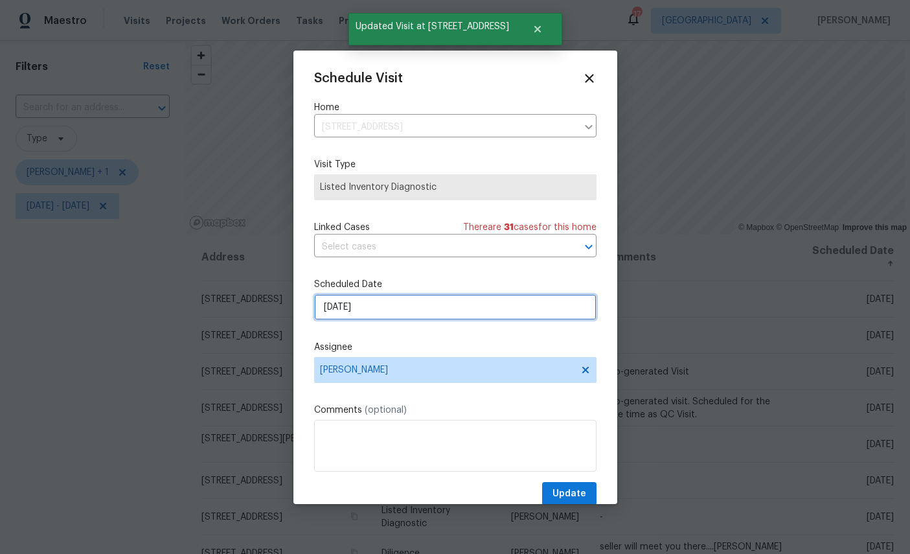
click at [445, 302] on input "[DATE]" at bounding box center [455, 307] width 282 height 26
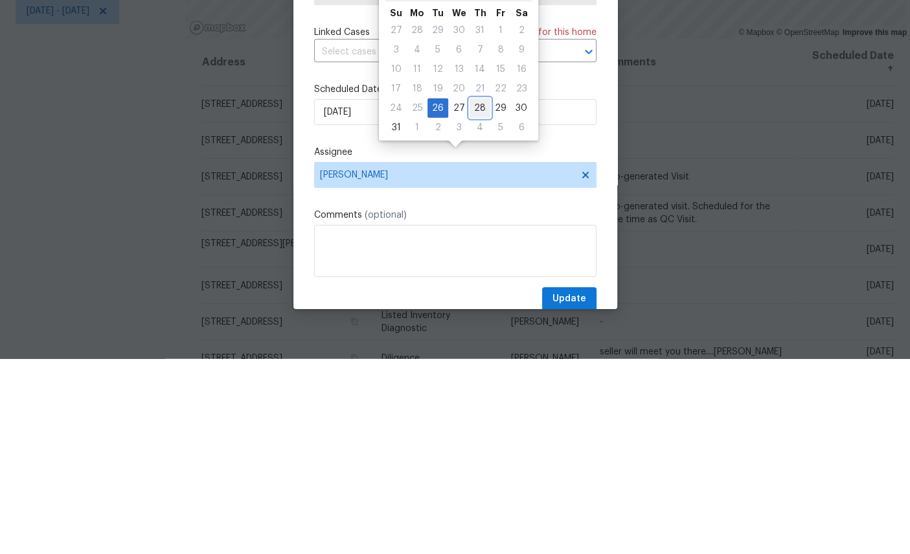
click at [480, 294] on div "28" at bounding box center [479, 303] width 21 height 18
type input "8/28/2025"
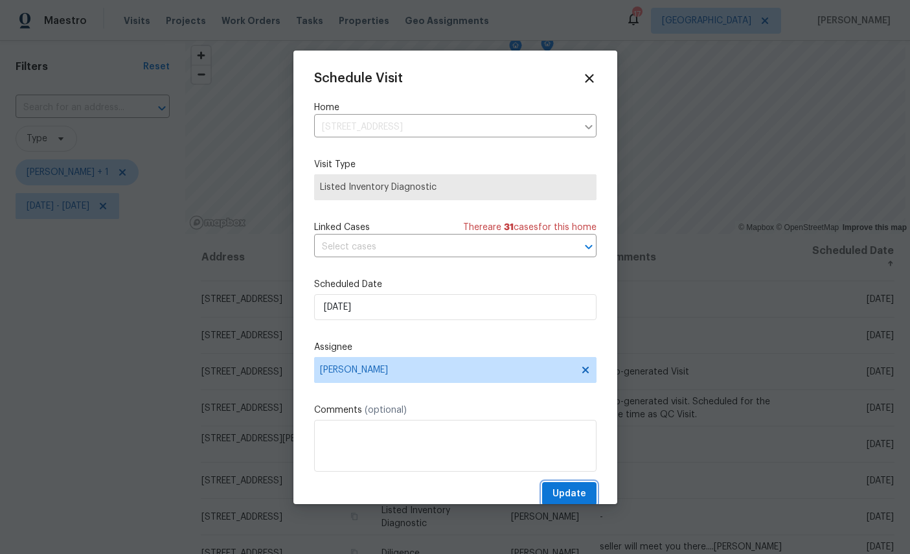
click at [570, 490] on span "Update" at bounding box center [569, 494] width 34 height 16
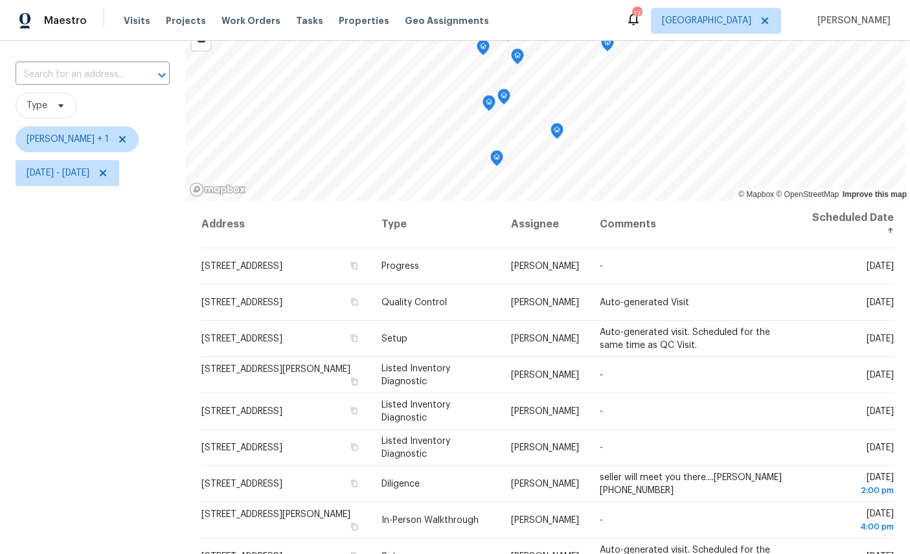
scroll to position [62, 0]
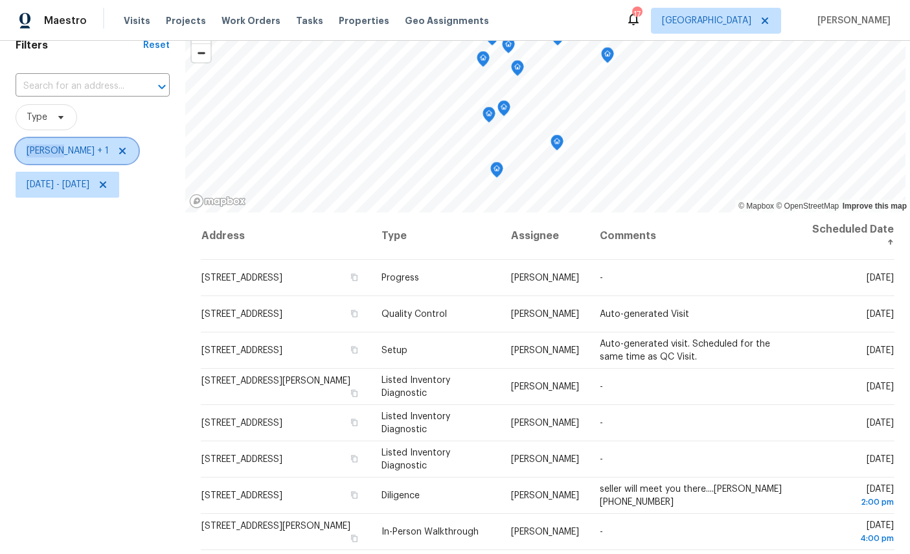
click at [103, 144] on span "William Sparks + 1" at bounding box center [68, 150] width 82 height 13
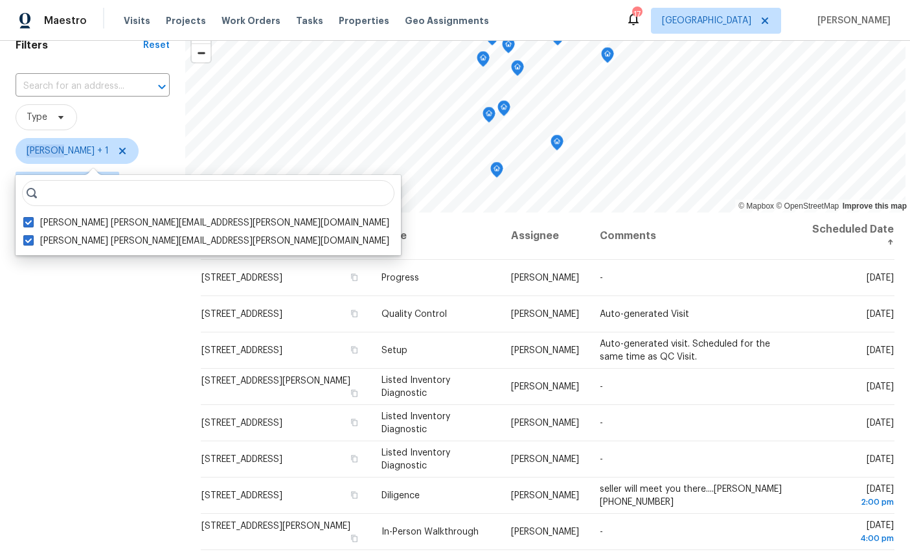
scroll to position [49, 0]
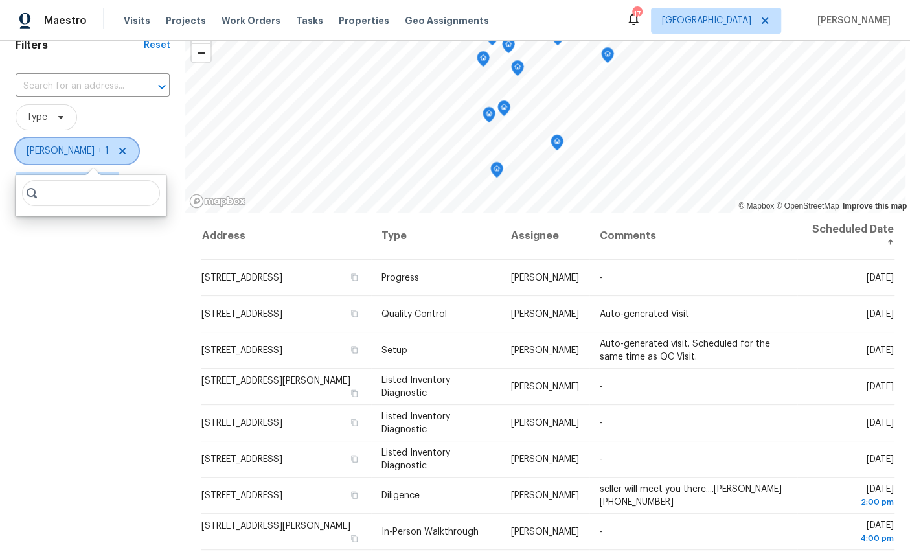
click at [119, 148] on icon at bounding box center [122, 151] width 6 height 6
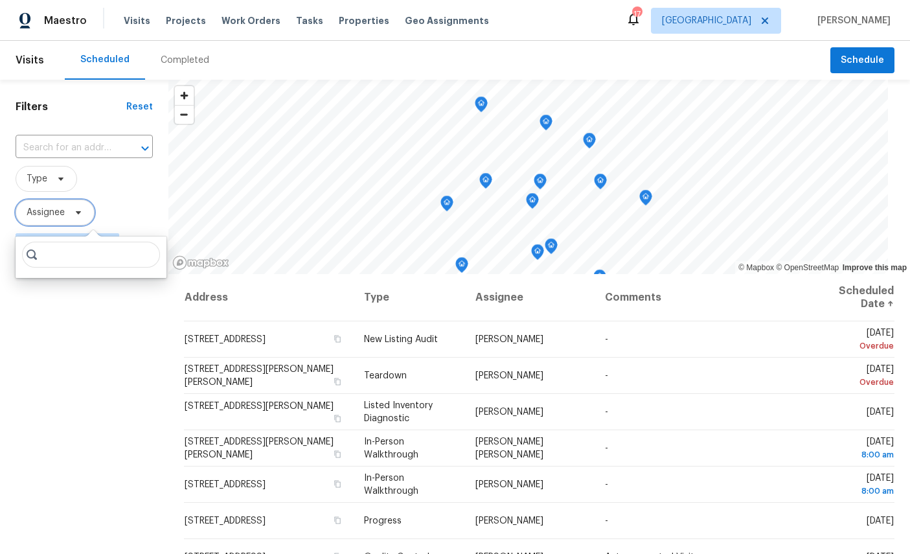
click at [45, 210] on span "Assignee" at bounding box center [46, 212] width 38 height 13
click at [39, 215] on span "Assignee" at bounding box center [46, 212] width 38 height 13
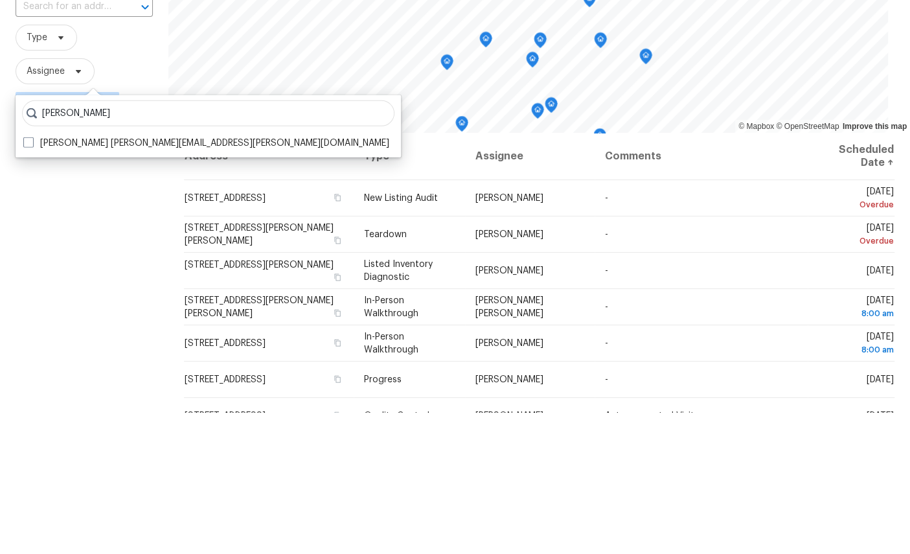
type input "William sparks"
click at [71, 278] on label "William Sparks william.sparks@opendoor.com" at bounding box center [206, 284] width 366 height 13
click at [32, 278] on input "William Sparks william.sparks@opendoor.com" at bounding box center [27, 282] width 8 height 8
checkbox input "true"
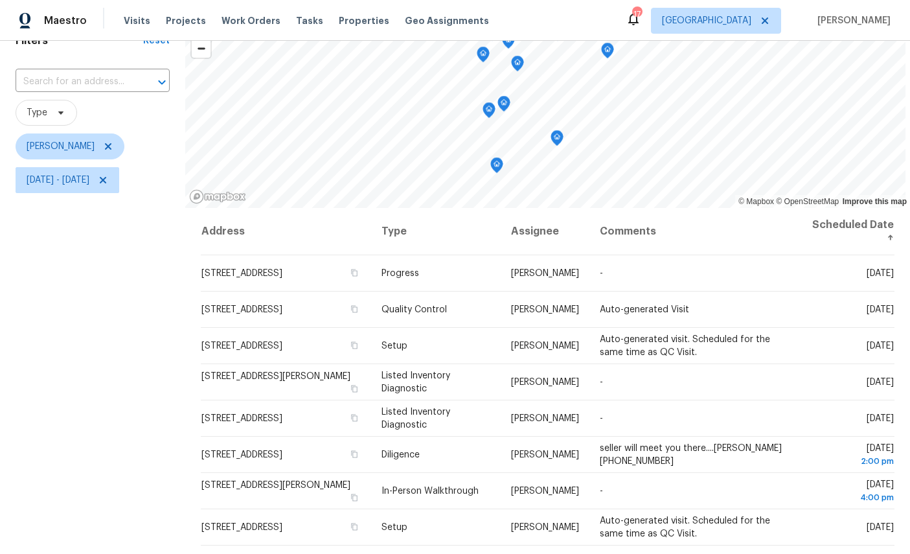
scroll to position [47, 0]
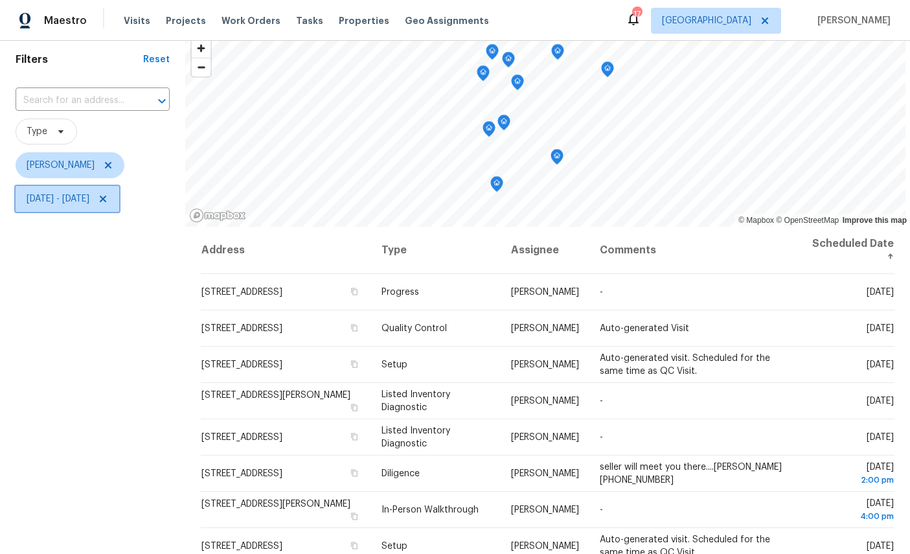
click at [38, 199] on span "Mon, Aug 25 - Fri, Aug 29" at bounding box center [58, 198] width 63 height 13
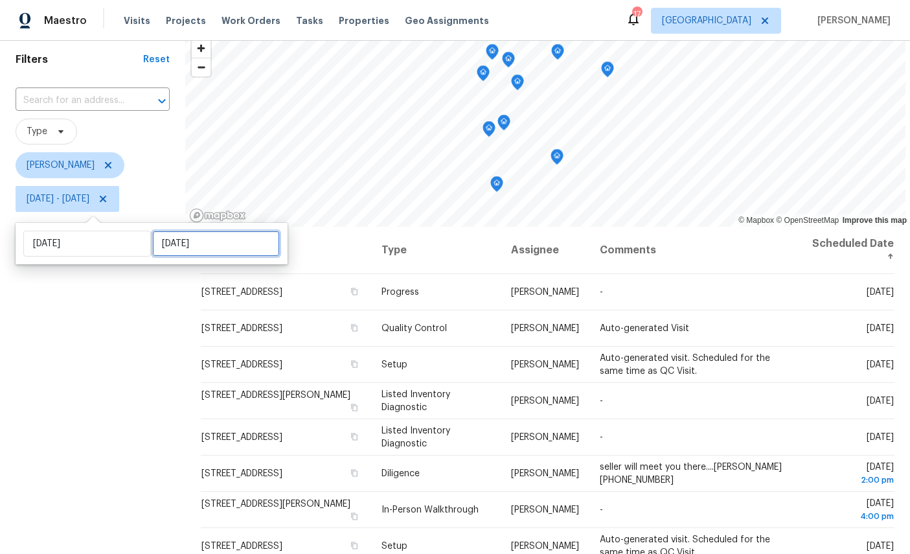
click at [168, 236] on input "Fri, Aug 29" at bounding box center [216, 244] width 128 height 26
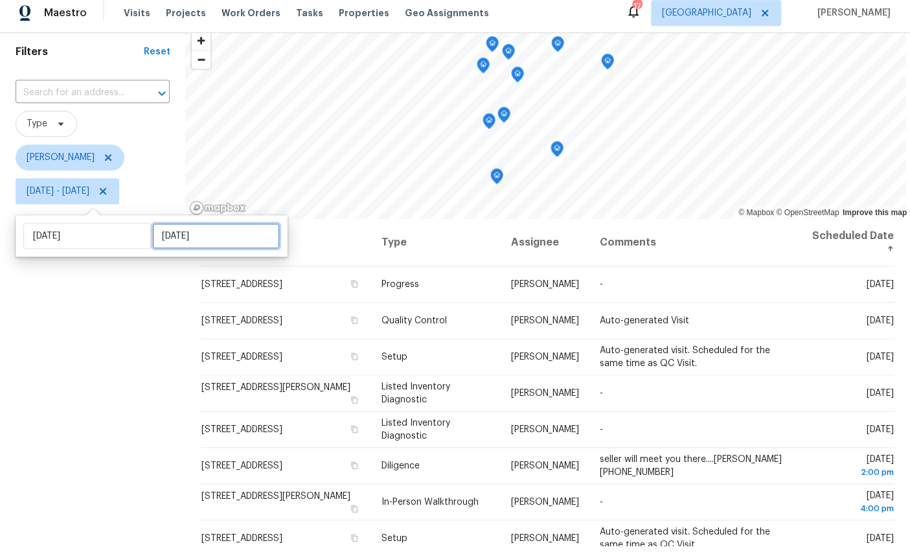
select select "7"
select select "2025"
select select "8"
select select "2025"
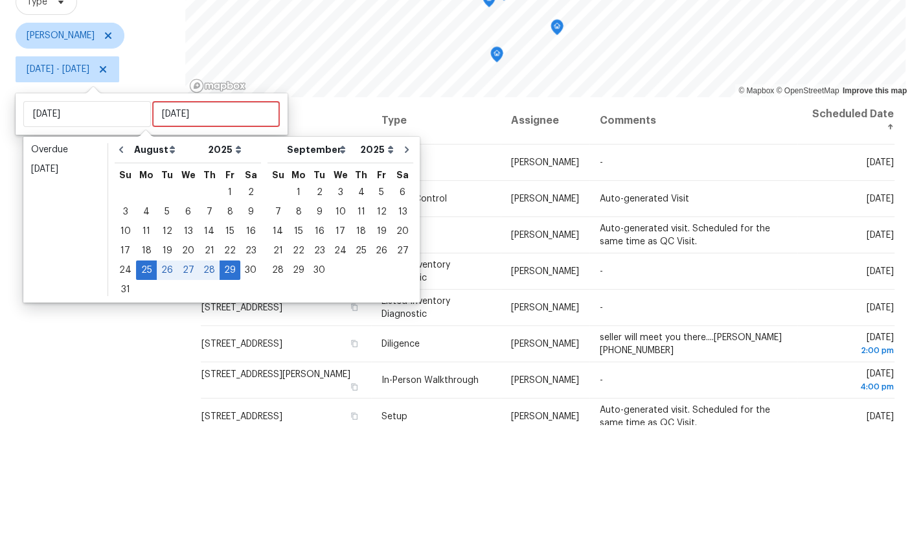
scroll to position [49, 0]
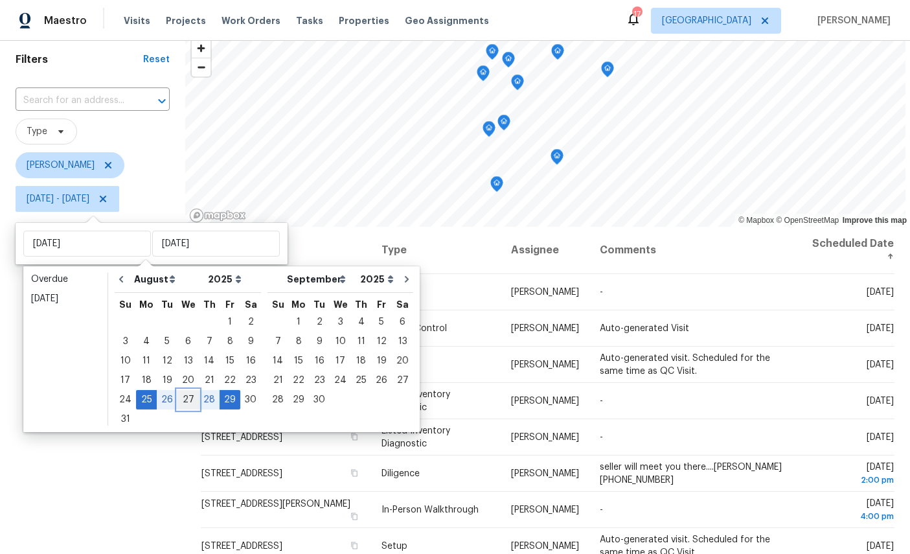
click at [185, 390] on div "27" at bounding box center [187, 399] width 21 height 18
type input "Wed, Aug 27"
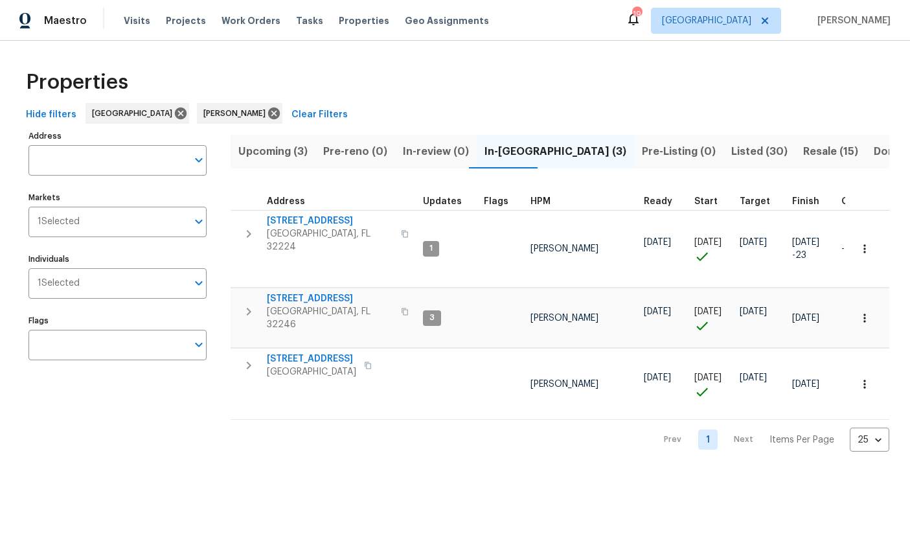
click at [298, 352] on span "5453 S Bend Cir N" at bounding box center [311, 358] width 89 height 13
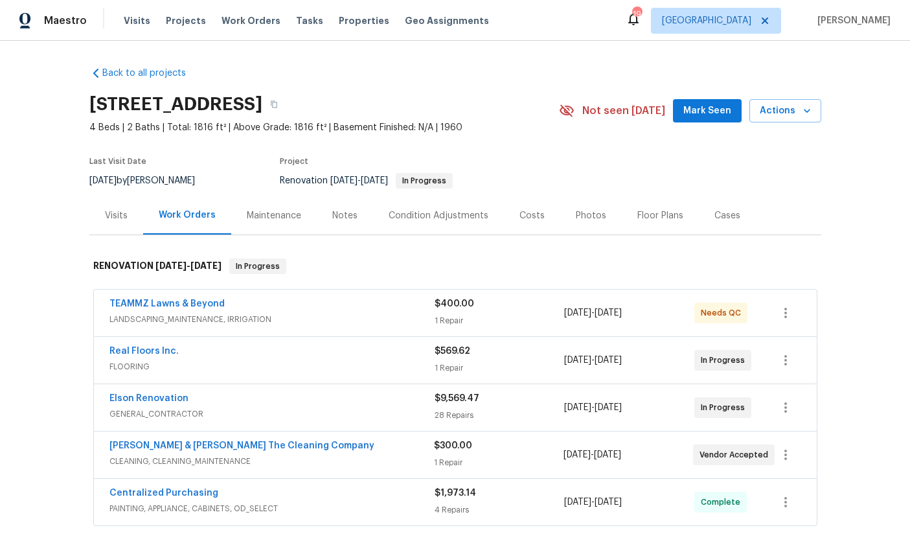
click at [111, 204] on div "Visits" at bounding box center [116, 215] width 54 height 38
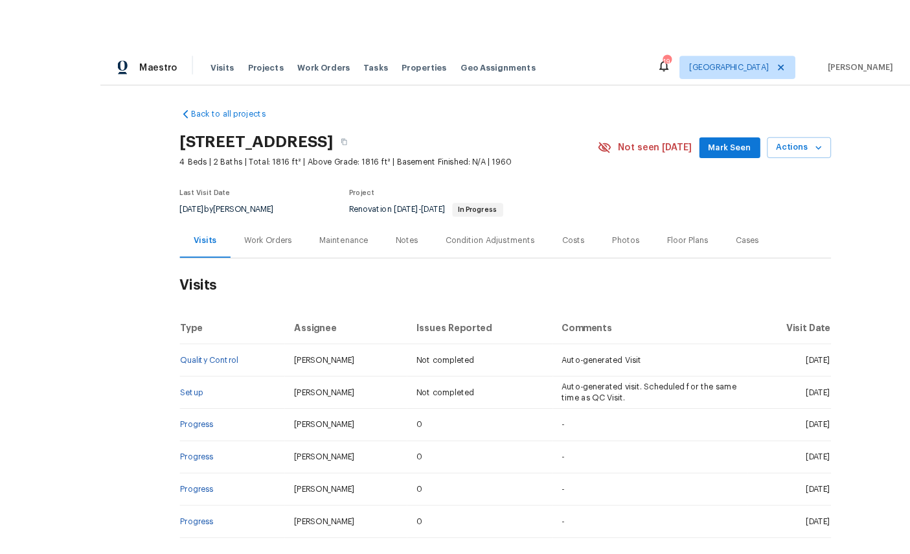
scroll to position [3, 0]
